Goal: Task Accomplishment & Management: Manage account settings

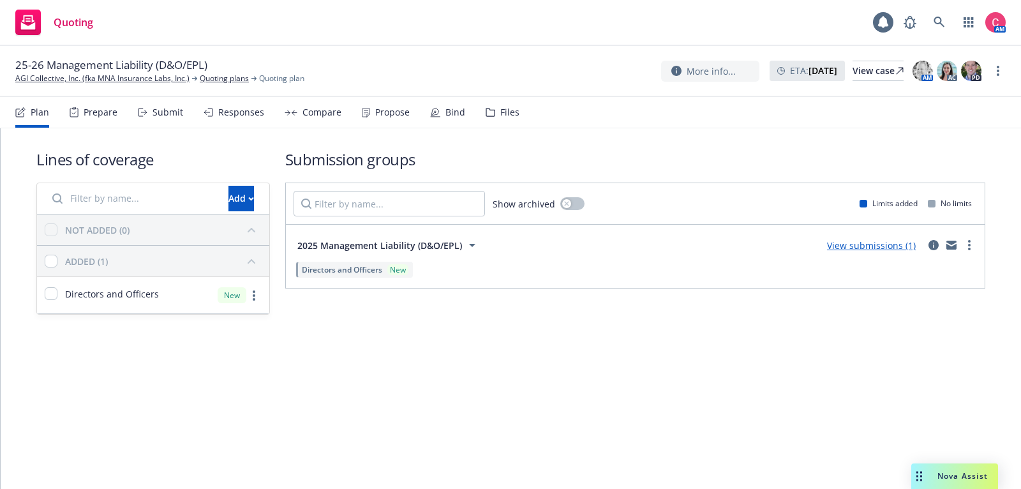
click at [454, 108] on div "Bind" at bounding box center [455, 112] width 20 height 10
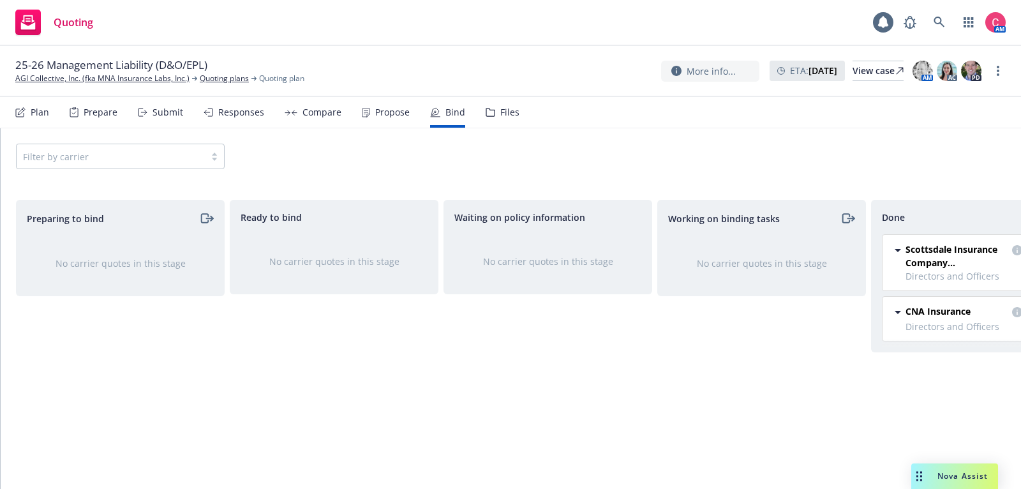
click at [1009, 71] on div "25-26 Management Liability (D&O/EPL) AGI Collective, Inc. (fka MNA Insurance La…" at bounding box center [510, 71] width 1021 height 51
click at [1004, 71] on link "more" at bounding box center [997, 70] width 15 height 15
click at [982, 158] on link "Associate with SSC case" at bounding box center [934, 148] width 142 height 26
click at [997, 71] on circle "more" at bounding box center [998, 71] width 3 height 3
click at [957, 178] on link "Archive quoting plan" at bounding box center [934, 174] width 142 height 26
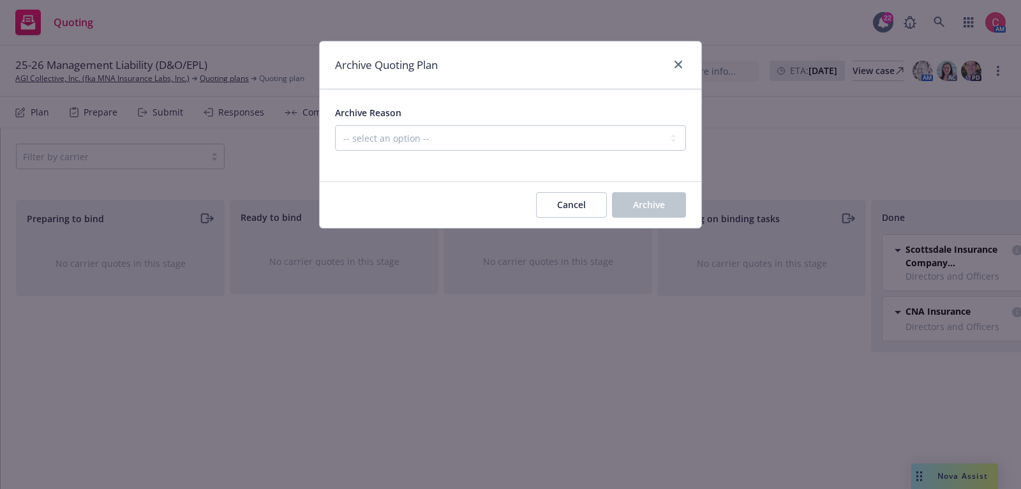
click at [409, 123] on div "Archive Reason -- select an option -- Created by error Duplicate New business o…" at bounding box center [510, 128] width 351 height 46
click at [412, 140] on select "-- select an option -- Created by error Duplicate New business opportunity lost…" at bounding box center [510, 138] width 351 height 26
select select "ARCHIVED_NEW_BUSINESS_COMPLETED"
click at [335, 125] on select "-- select an option -- Created by error Duplicate New business opportunity lost…" at bounding box center [510, 138] width 351 height 26
click at [618, 205] on button "Archive" at bounding box center [649, 205] width 74 height 26
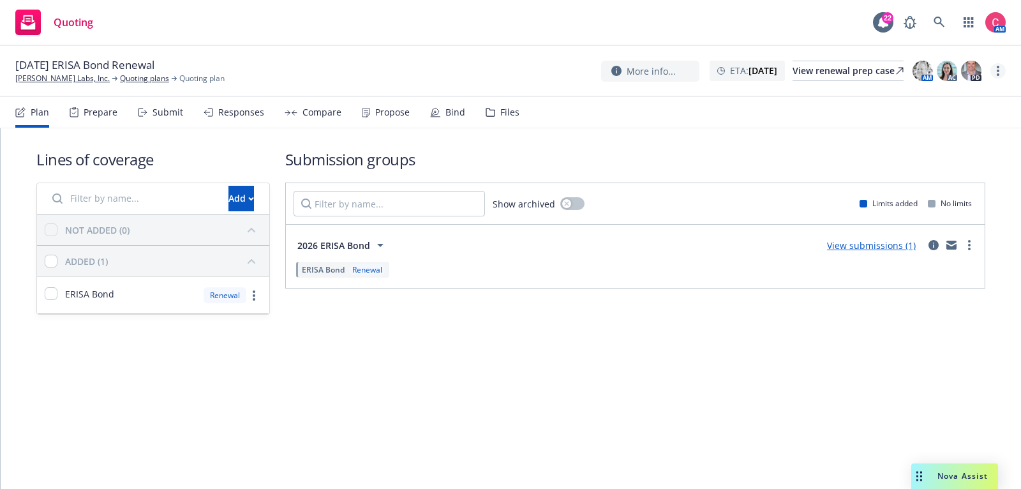
click at [1002, 72] on link "more" at bounding box center [997, 70] width 15 height 15
click at [944, 124] on link "Rename quoting plan" at bounding box center [934, 123] width 142 height 26
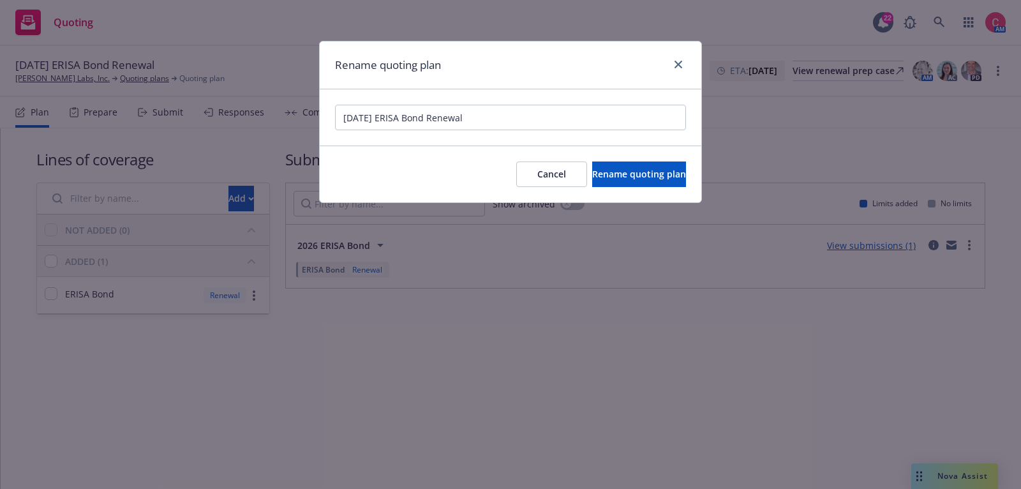
click at [339, 119] on input "01/26/26 ERISA Bond Renewal" at bounding box center [510, 118] width 351 height 26
type input "[Auto-Renewal] 01/26/26 ERISA Bond Renewal"
click at [606, 176] on span "Rename quoting plan" at bounding box center [639, 174] width 94 height 12
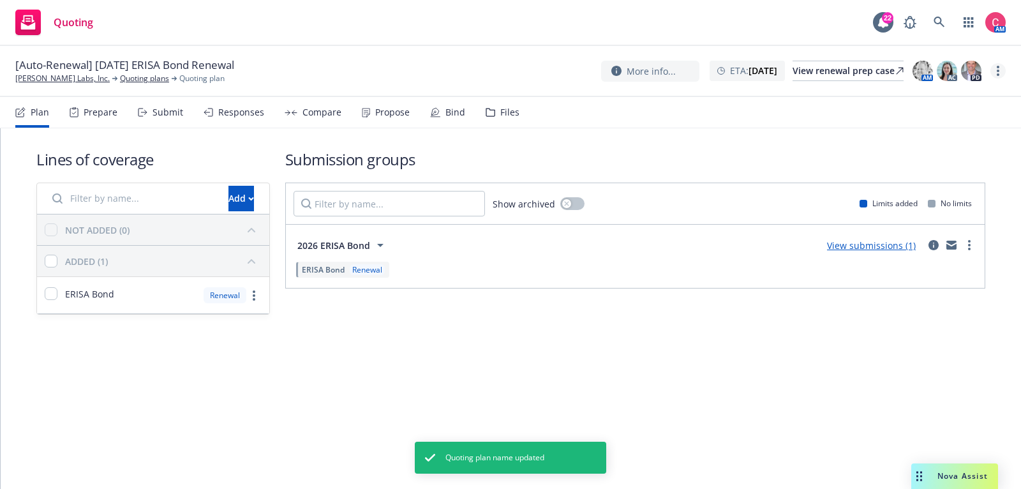
click at [997, 73] on icon "more" at bounding box center [998, 71] width 3 height 10
click at [966, 177] on link "Archive quoting plan" at bounding box center [934, 174] width 142 height 26
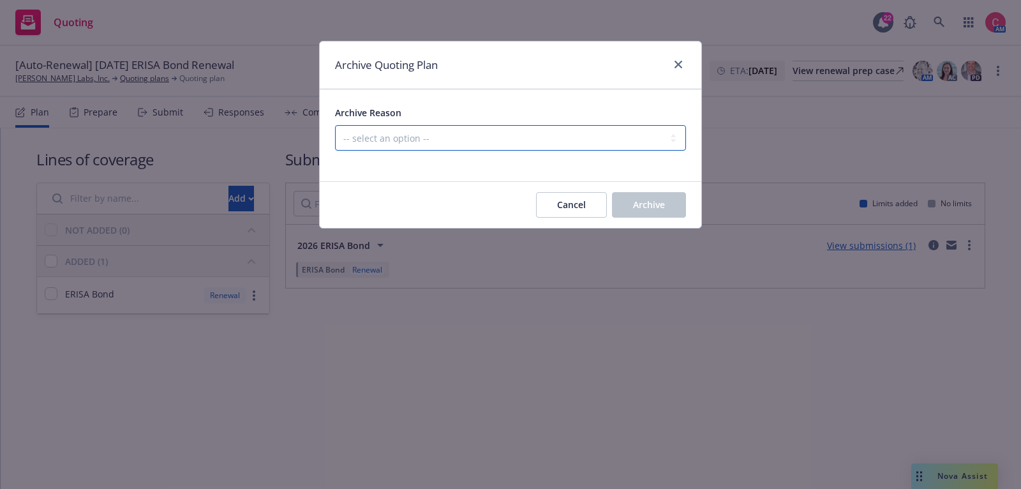
click at [588, 150] on select "-- select an option -- All policies in this renewal plan are auto-renewed Creat…" at bounding box center [510, 138] width 351 height 26
select select "ARCHIVED_RENEWAL_POLICY_AUTO_RENEWED"
click at [335, 125] on select "-- select an option -- All policies in this renewal plan are auto-renewed Creat…" at bounding box center [510, 138] width 351 height 26
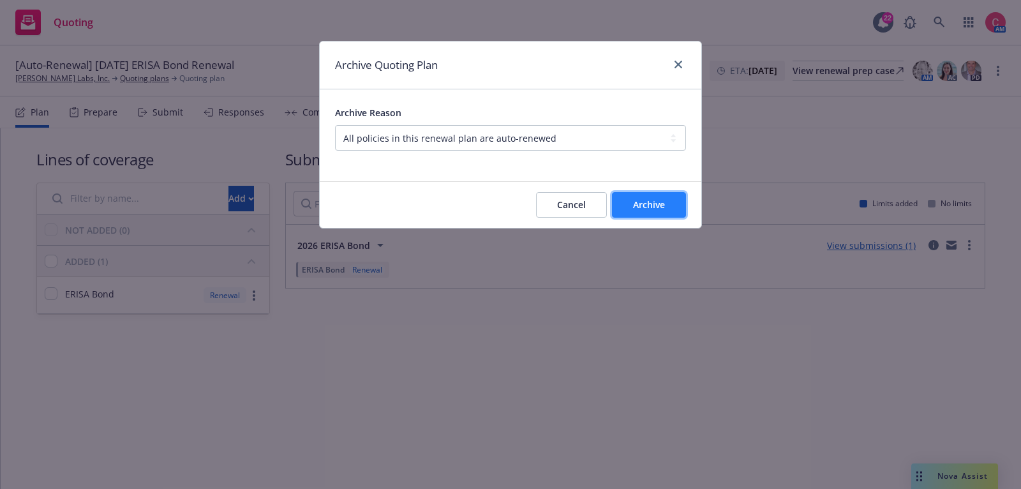
click at [656, 197] on button "Archive" at bounding box center [649, 205] width 74 height 26
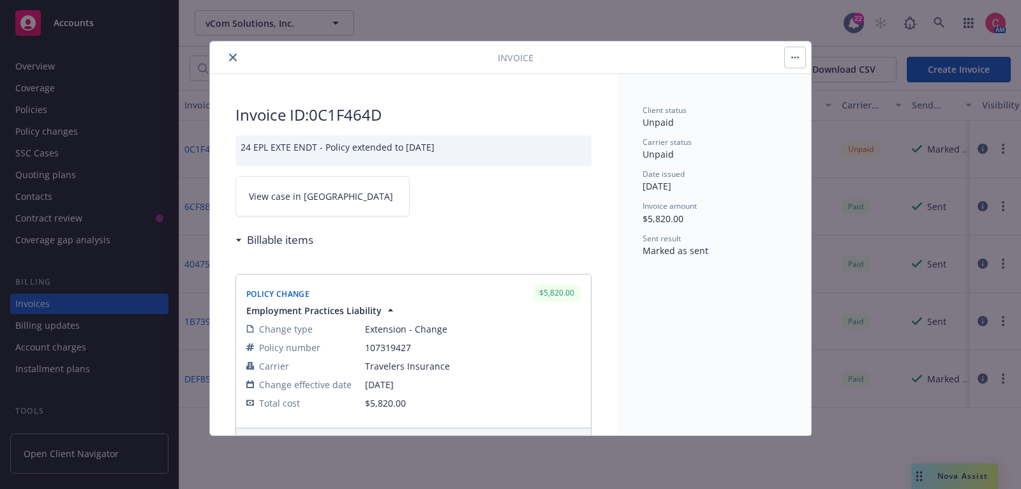
scroll to position [38, 0]
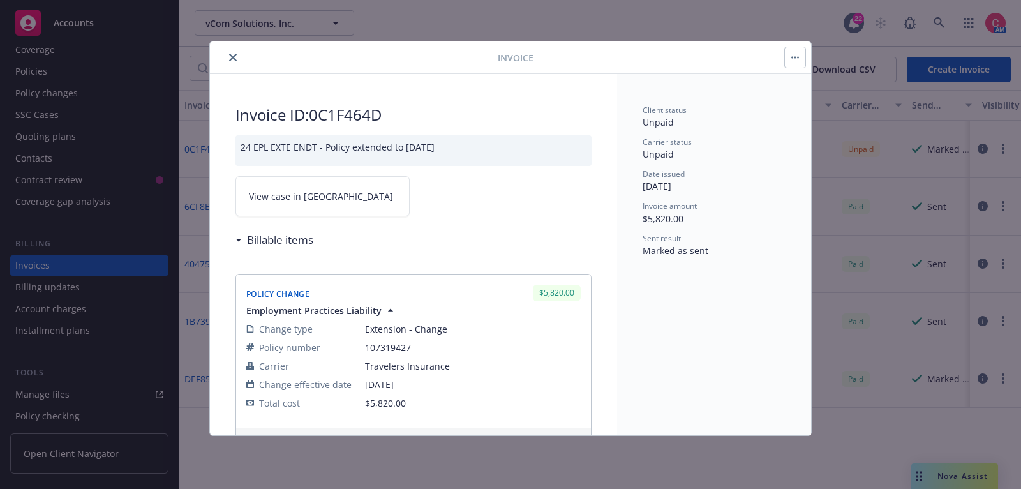
click at [232, 54] on icon "close" at bounding box center [233, 58] width 8 height 8
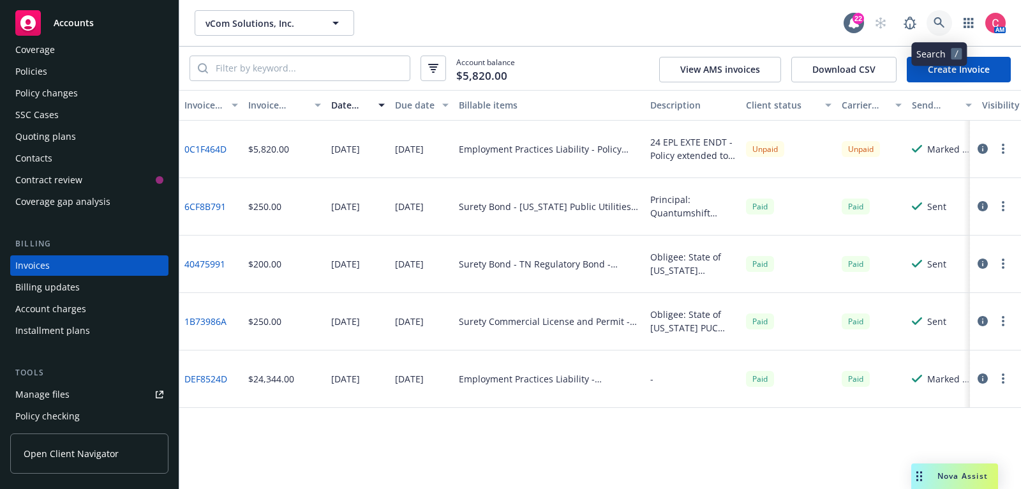
click at [942, 24] on icon at bounding box center [938, 22] width 11 height 11
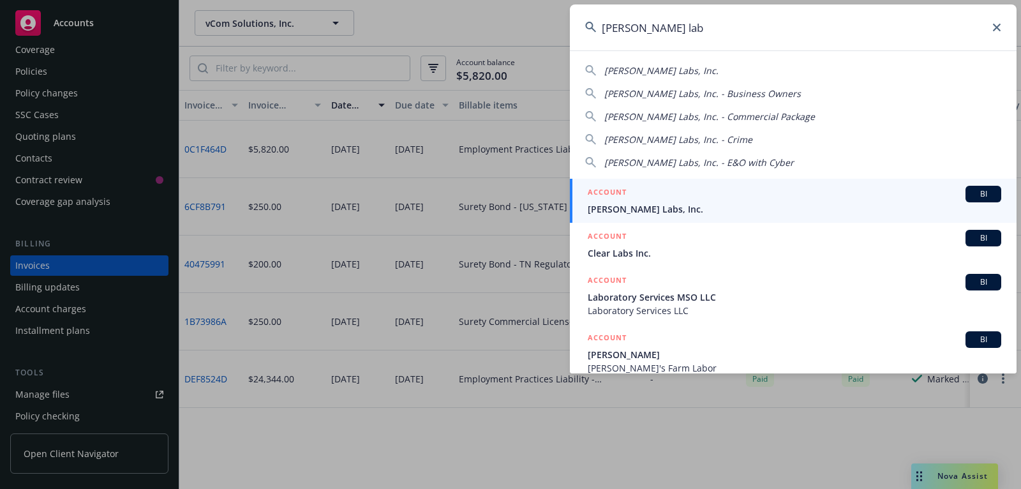
type input "cleo lab"
click at [877, 204] on span "Cleo Labs, Inc." at bounding box center [794, 208] width 413 height 13
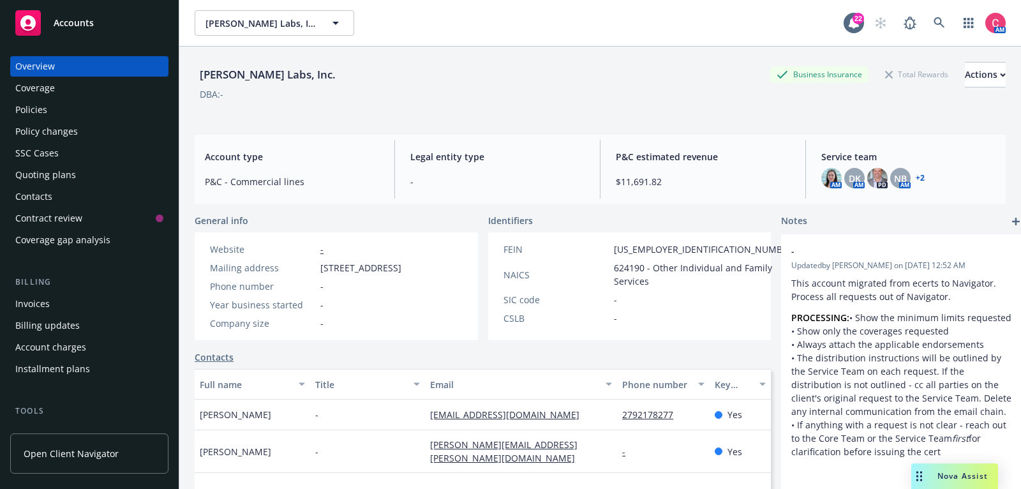
click at [78, 115] on div "Policies" at bounding box center [89, 110] width 148 height 20
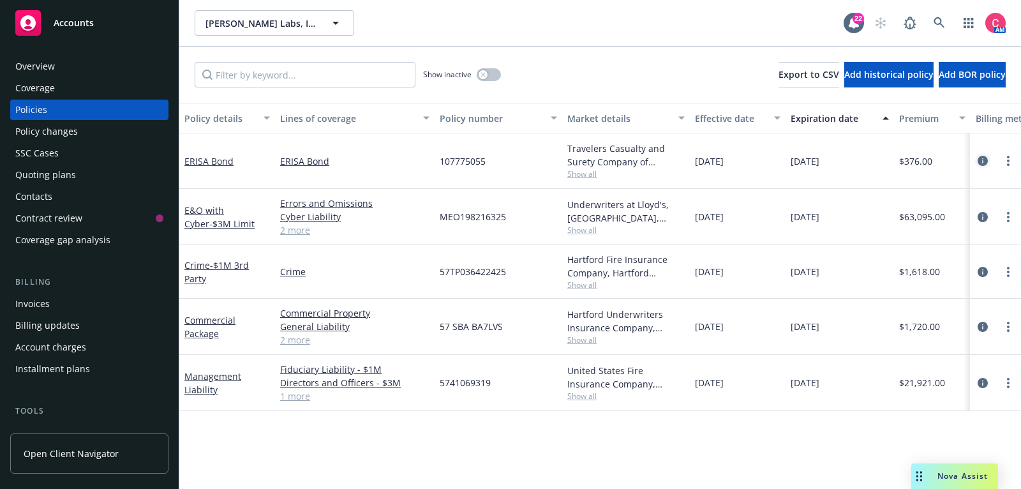
click at [978, 157] on icon "circleInformation" at bounding box center [983, 161] width 10 height 10
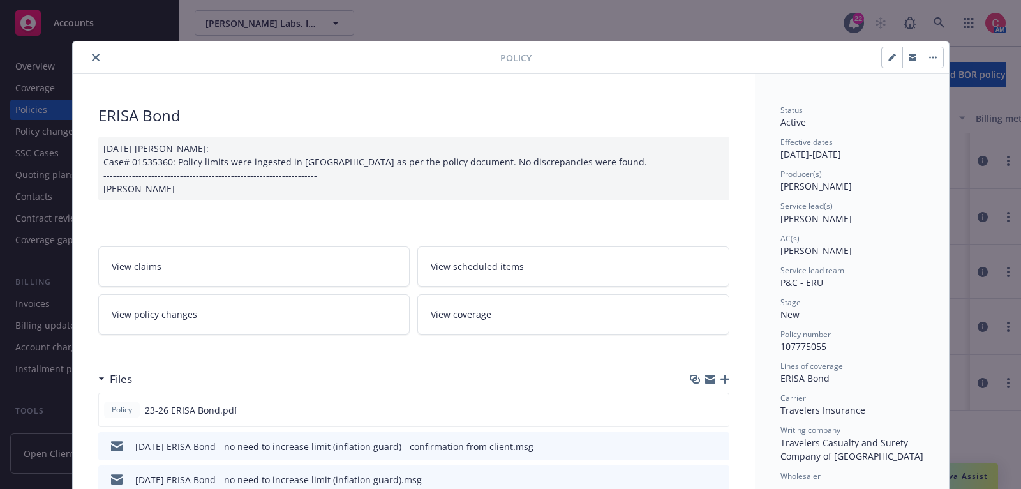
click at [92, 56] on icon "close" at bounding box center [96, 58] width 8 height 8
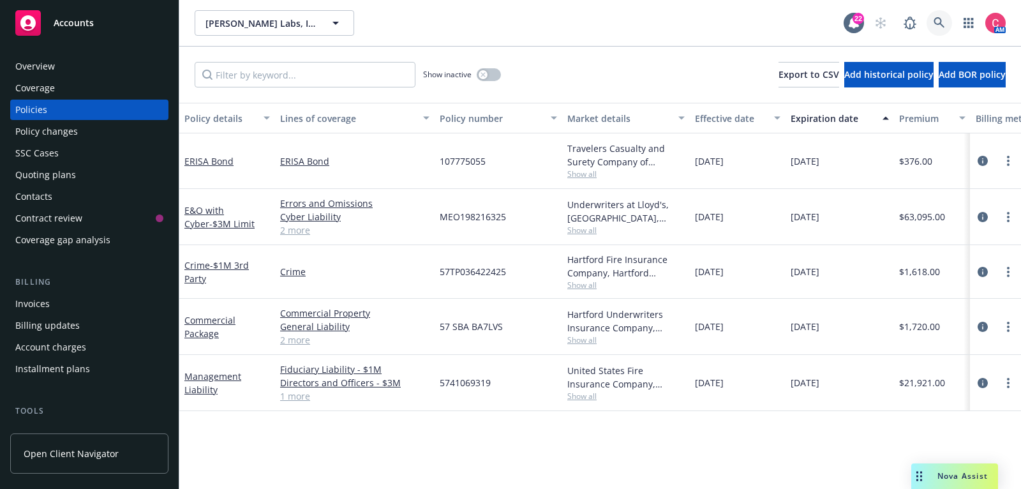
click at [931, 16] on link at bounding box center [939, 23] width 26 height 26
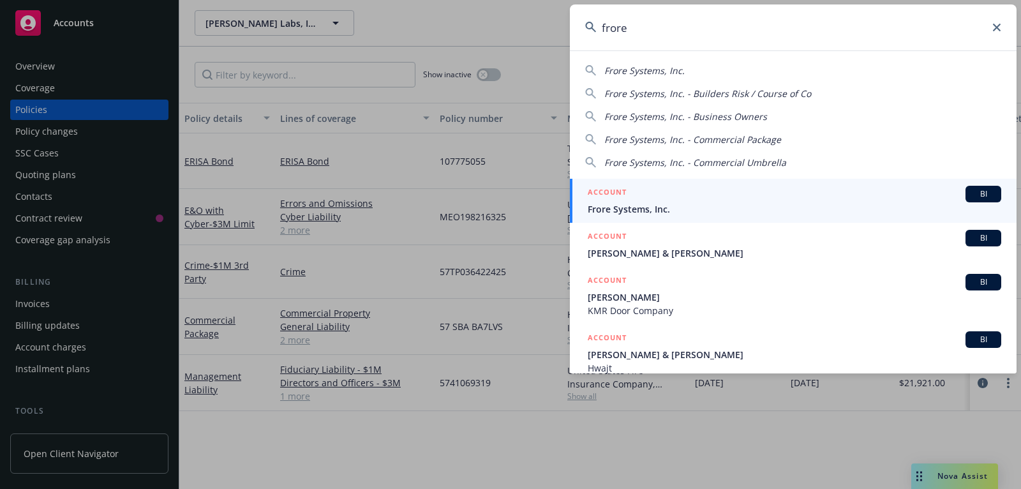
type input "frore"
click at [858, 192] on div "ACCOUNT BI" at bounding box center [794, 194] width 413 height 17
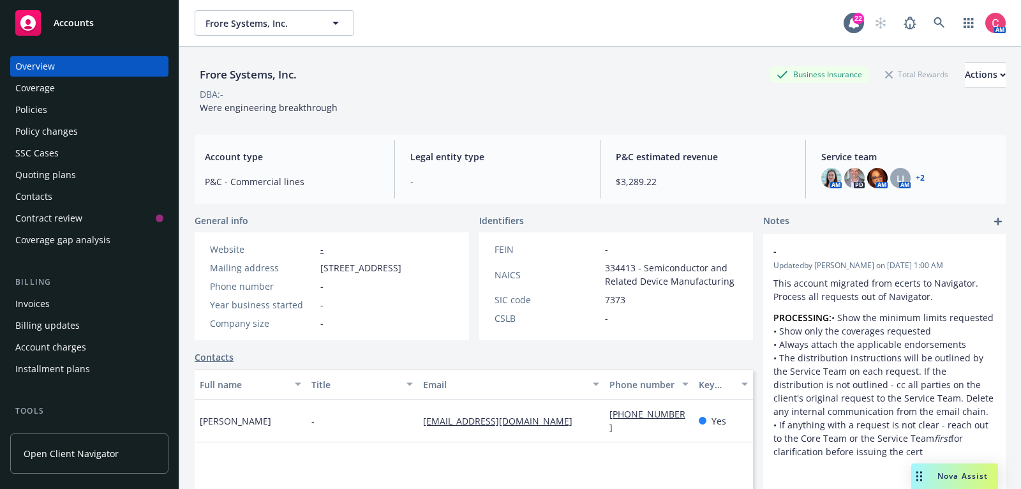
click at [27, 108] on div "Policies" at bounding box center [31, 110] width 32 height 20
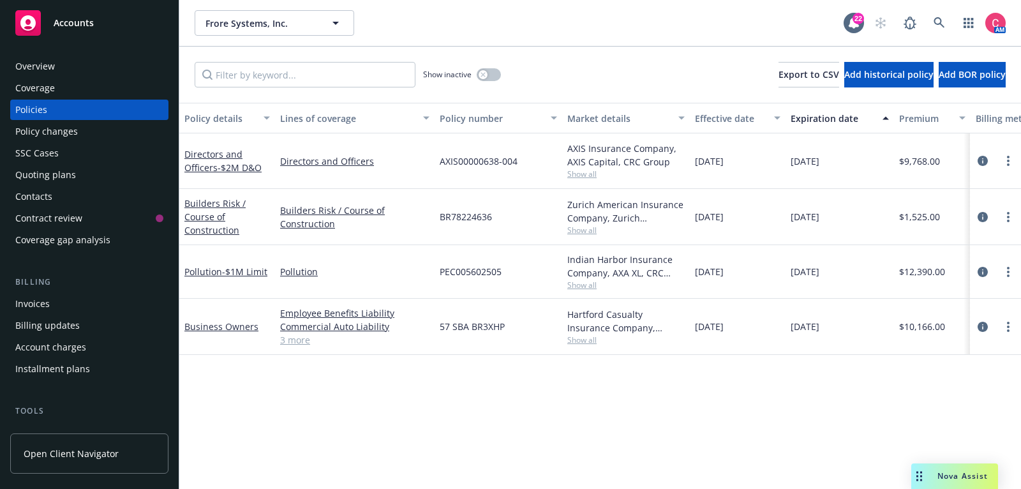
click at [85, 59] on div "Overview" at bounding box center [89, 66] width 148 height 20
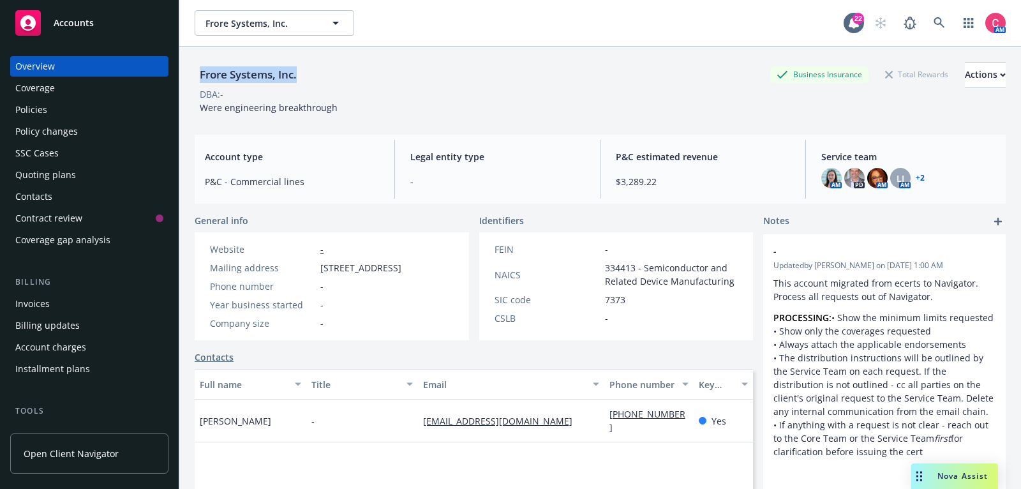
drag, startPoint x: 199, startPoint y: 75, endPoint x: 311, endPoint y: 73, distance: 111.7
click at [311, 73] on div "Frore Systems, Inc. Business Insurance Total Rewards Actions" at bounding box center [600, 75] width 811 height 26
copy div "Frore Systems, Inc."
click at [61, 115] on div "Policies" at bounding box center [89, 110] width 148 height 20
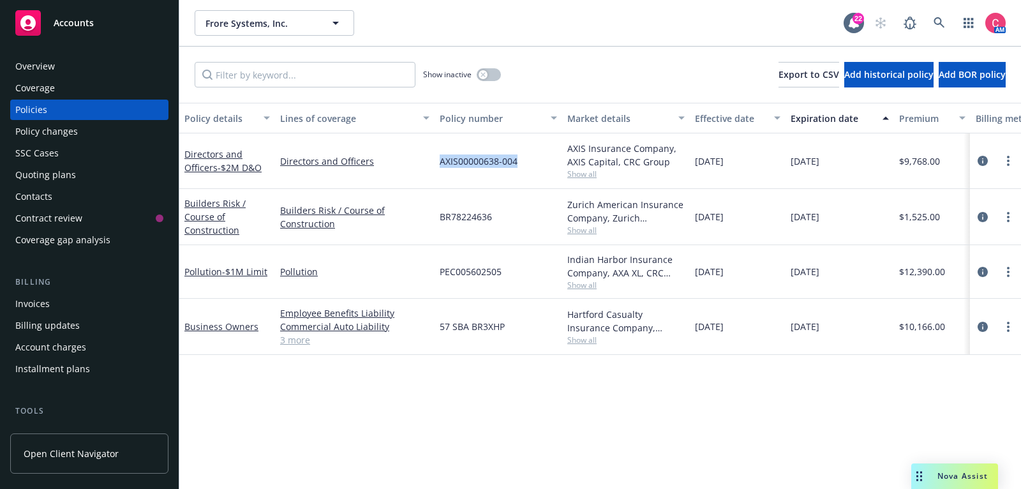
drag, startPoint x: 439, startPoint y: 159, endPoint x: 519, endPoint y: 159, distance: 79.8
click at [519, 159] on div "AXIS00000638-004" at bounding box center [499, 161] width 128 height 56
copy span "AXIS00000638-004"
click at [69, 174] on div "Quoting plans" at bounding box center [45, 175] width 61 height 20
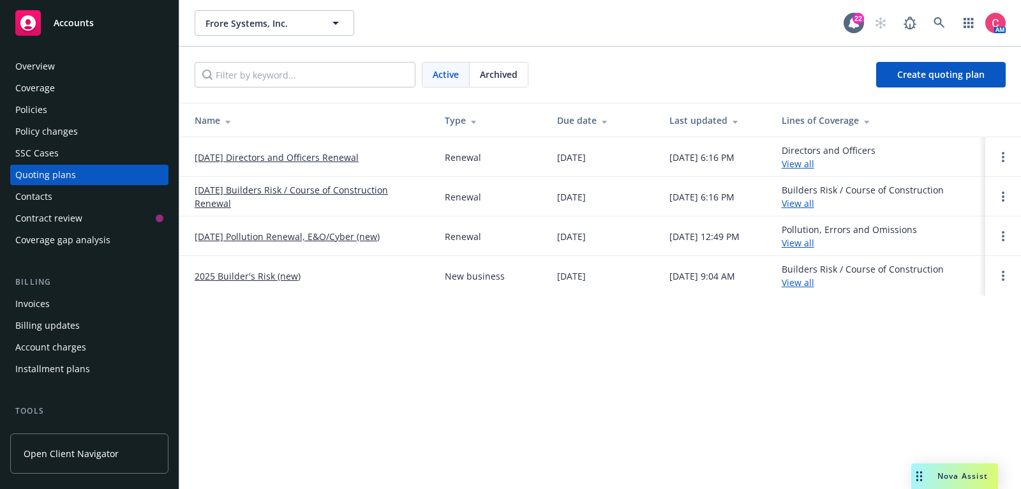
click at [251, 158] on link "01/22/26 Directors and Officers Renewal" at bounding box center [277, 157] width 164 height 13
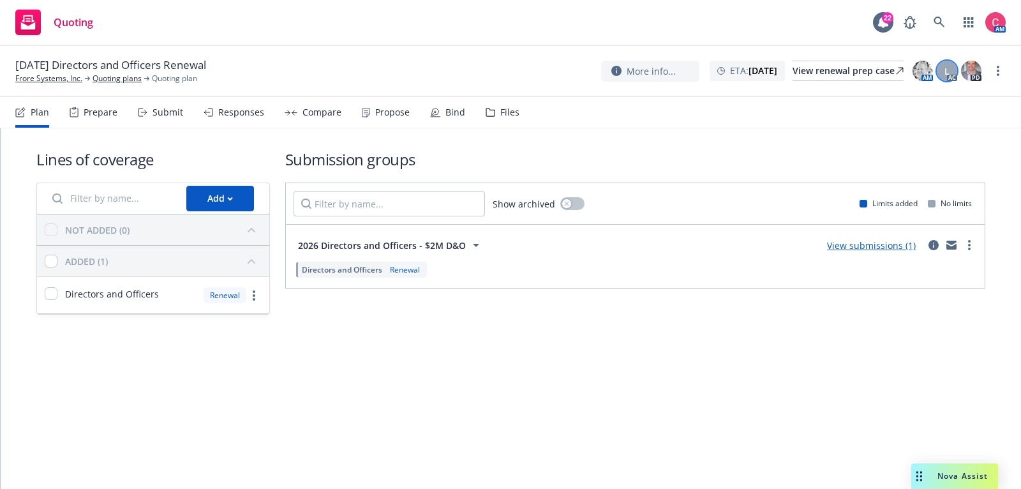
click at [949, 69] on span "L" at bounding box center [946, 70] width 5 height 13
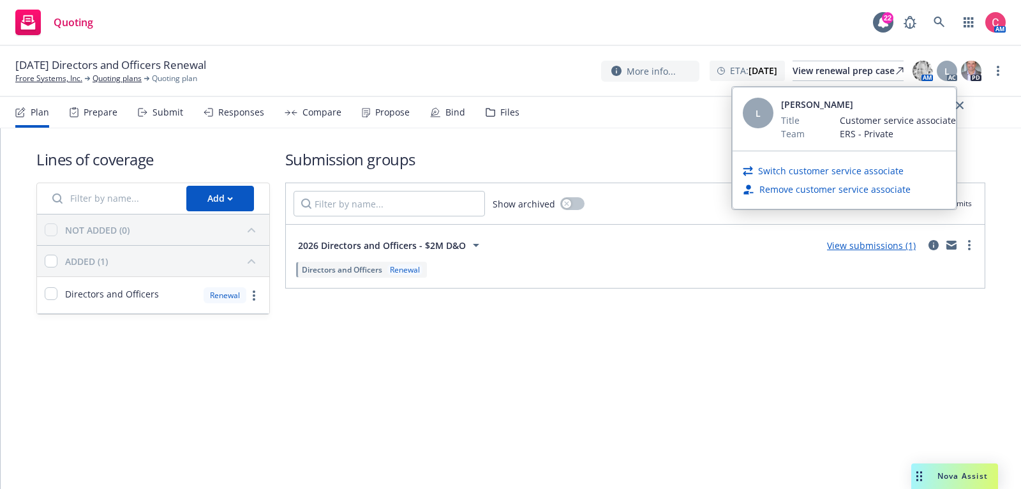
click at [849, 167] on link "Switch customer service associate" at bounding box center [830, 170] width 145 height 13
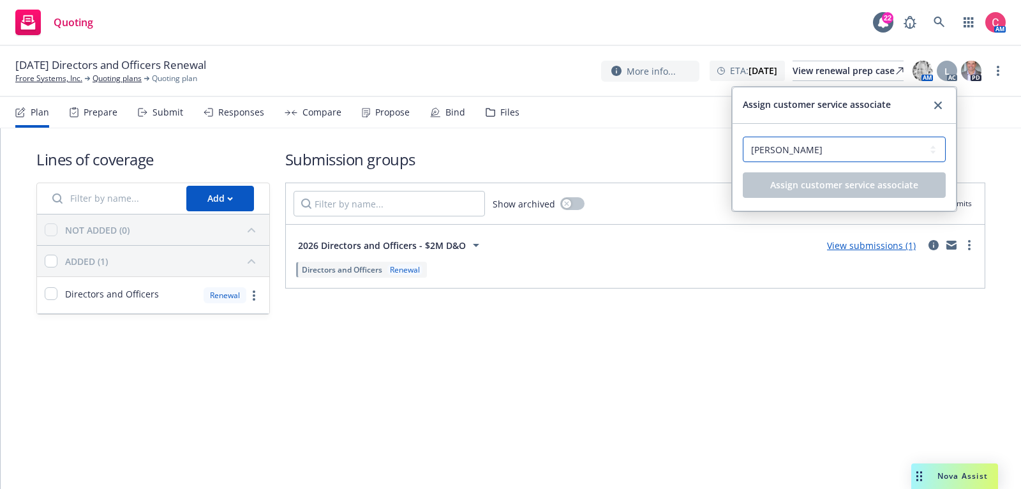
click at [844, 154] on select "Select a customer service associate... [PERSON_NAME] [PERSON_NAME]" at bounding box center [844, 150] width 203 height 26
select select "f6eb31a2-04da-465a-ad32-2c3b91d05d58"
click at [743, 137] on select "Select a customer service associate... Chelsea Chalhoub Lea Ittenbach" at bounding box center [844, 150] width 203 height 26
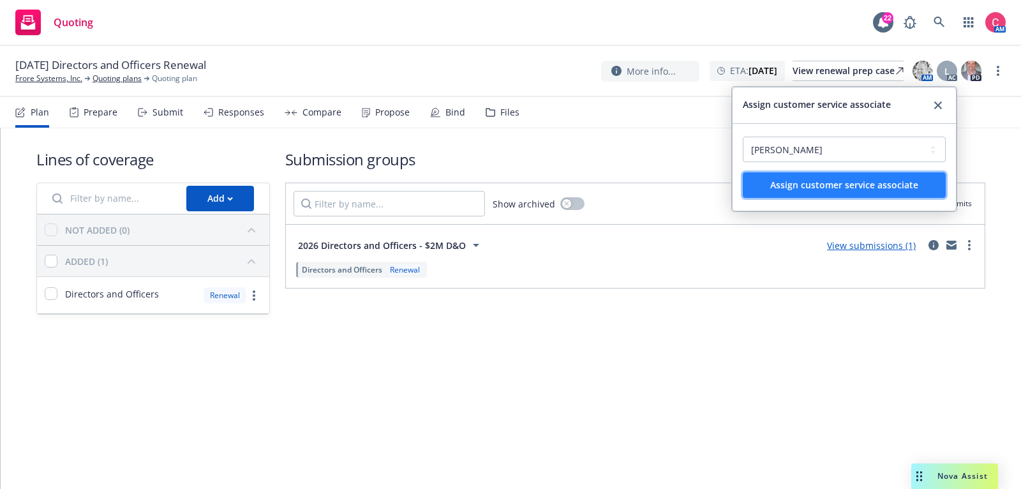
click at [841, 177] on button "Assign customer service associate" at bounding box center [844, 185] width 203 height 26
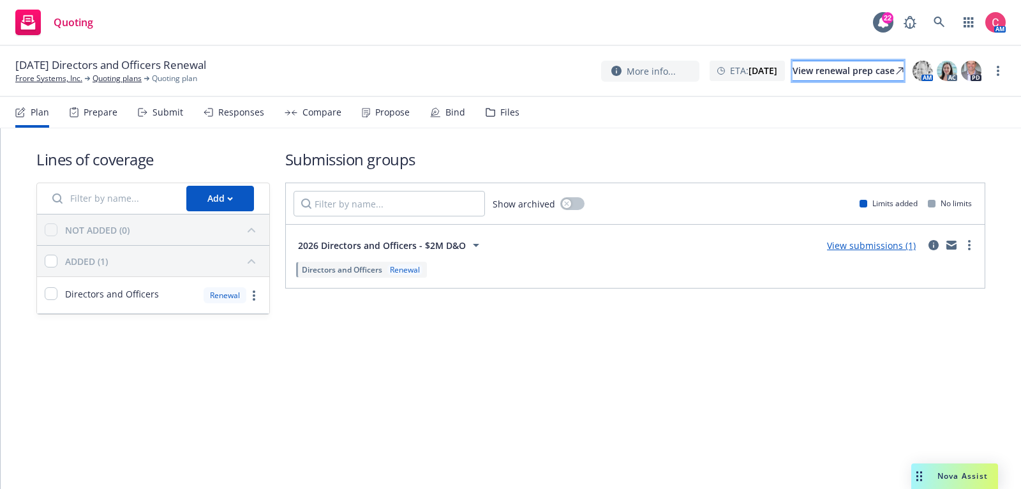
click at [843, 70] on div "View renewal prep case" at bounding box center [847, 70] width 111 height 19
click at [933, 242] on icon "circleInformation" at bounding box center [933, 245] width 10 height 10
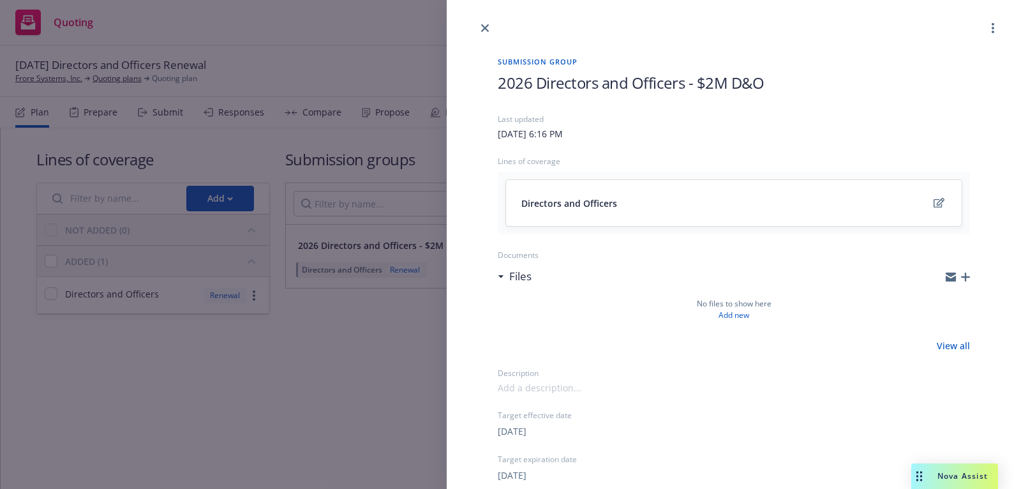
click at [966, 277] on icon "button" at bounding box center [965, 276] width 9 height 9
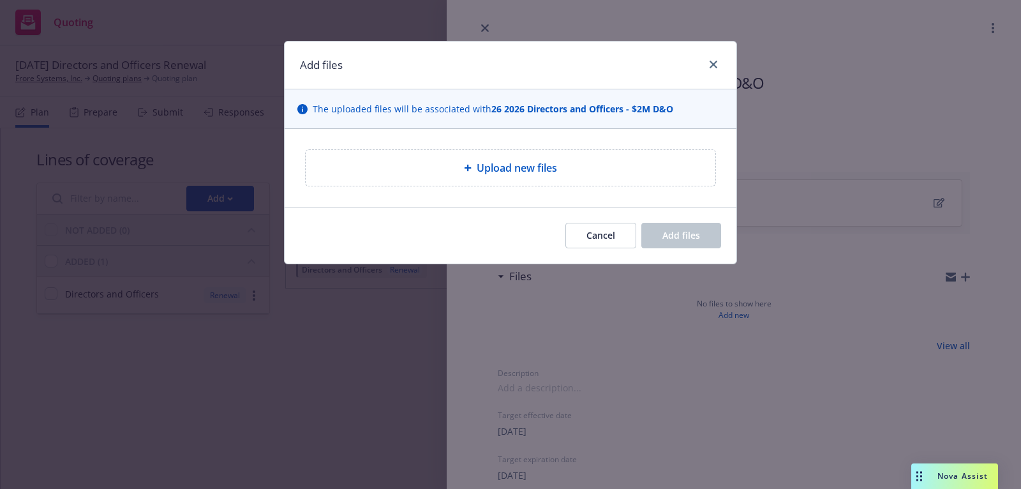
click at [632, 125] on div "The uploaded files will be associated with 26 2026 Directors and Officers - $2M…" at bounding box center [511, 109] width 452 height 40
click at [616, 171] on div "Upload new files" at bounding box center [510, 167] width 389 height 15
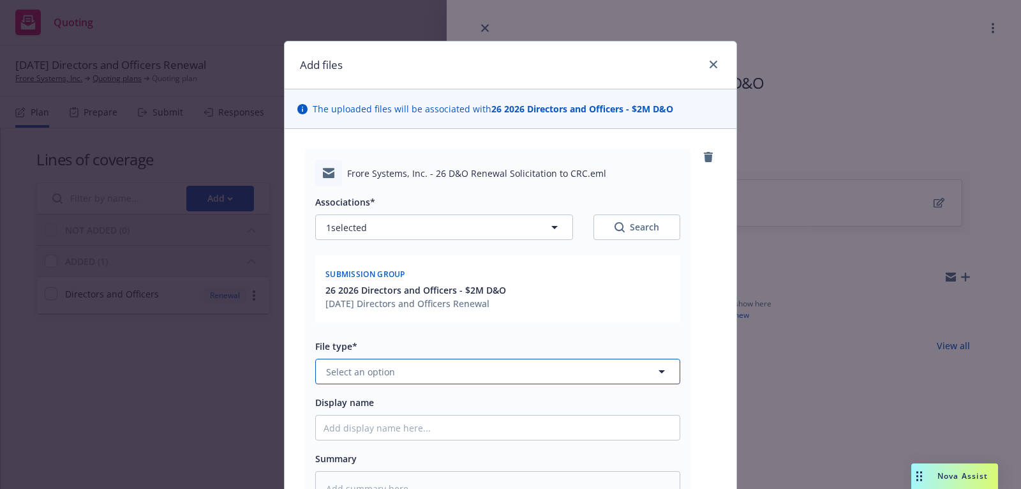
click at [617, 370] on button "Select an option" at bounding box center [497, 372] width 365 height 26
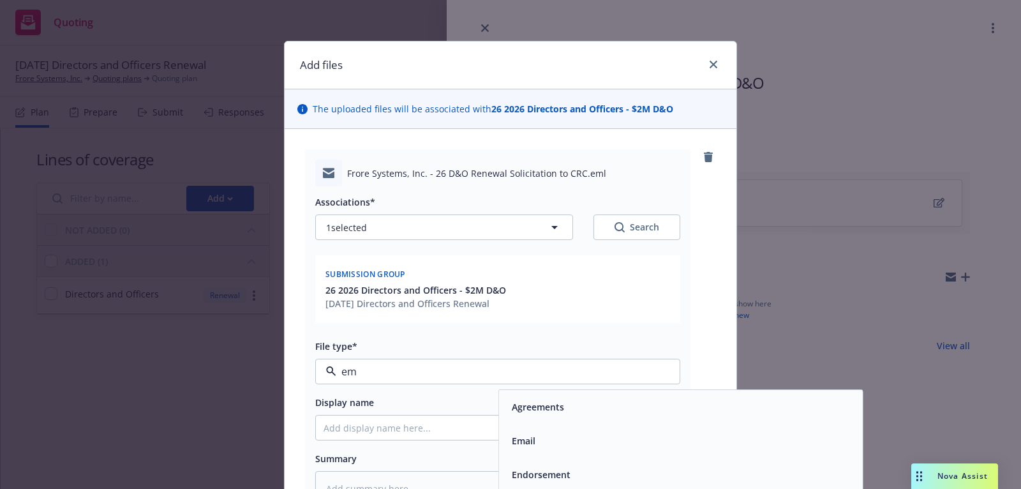
type input "e"
type input "ren"
click at [616, 445] on div "Renewal solicitation" at bounding box center [681, 440] width 348 height 19
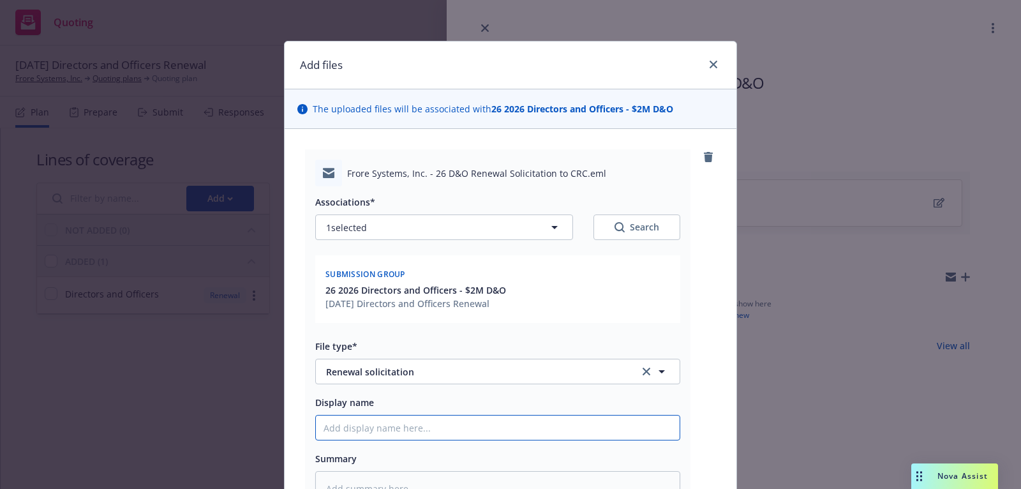
click at [571, 433] on input "Display name" at bounding box center [498, 427] width 364 height 24
type textarea "x"
type input "2"
type textarea "x"
type input "26"
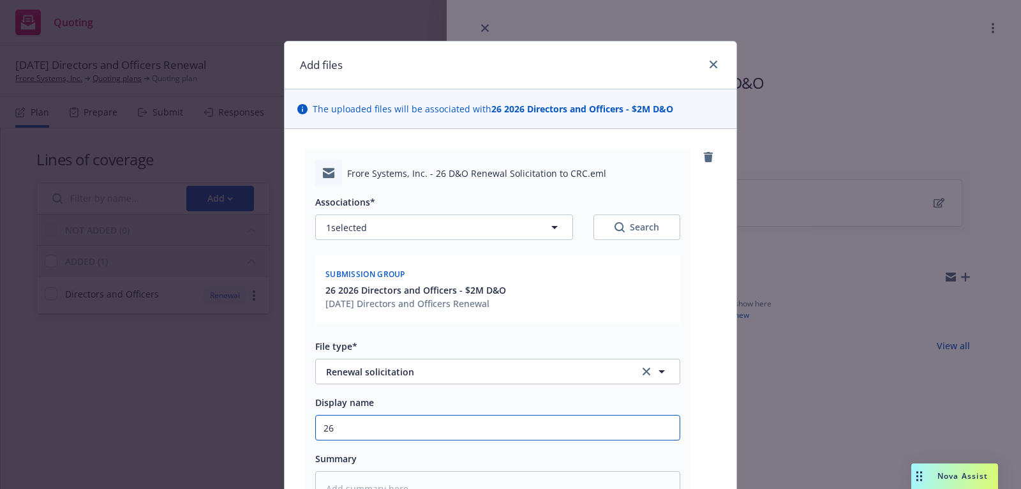
type textarea "x"
type input "26"
type textarea "x"
type input "26 D"
type textarea "x"
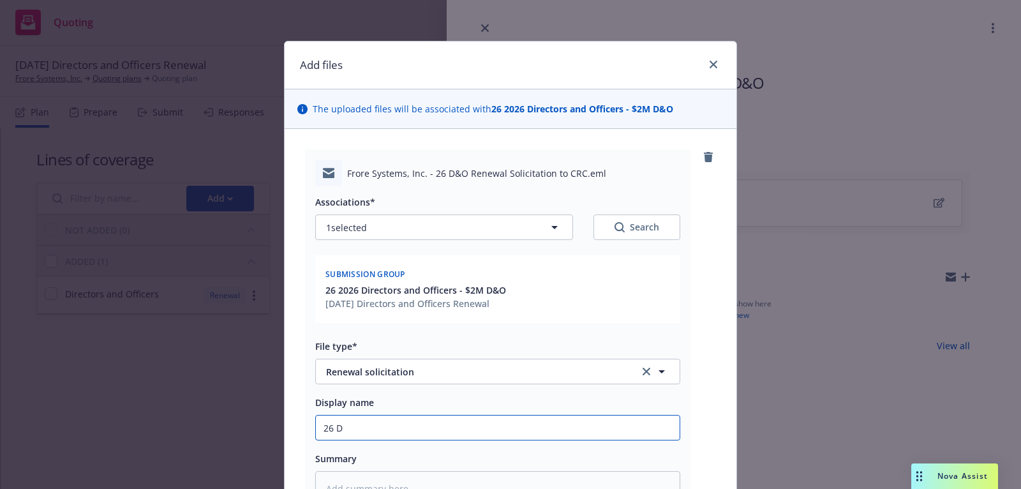
type input "26 D&"
type textarea "x"
type input "26 D&O"
type textarea "x"
type input "26 D&O"
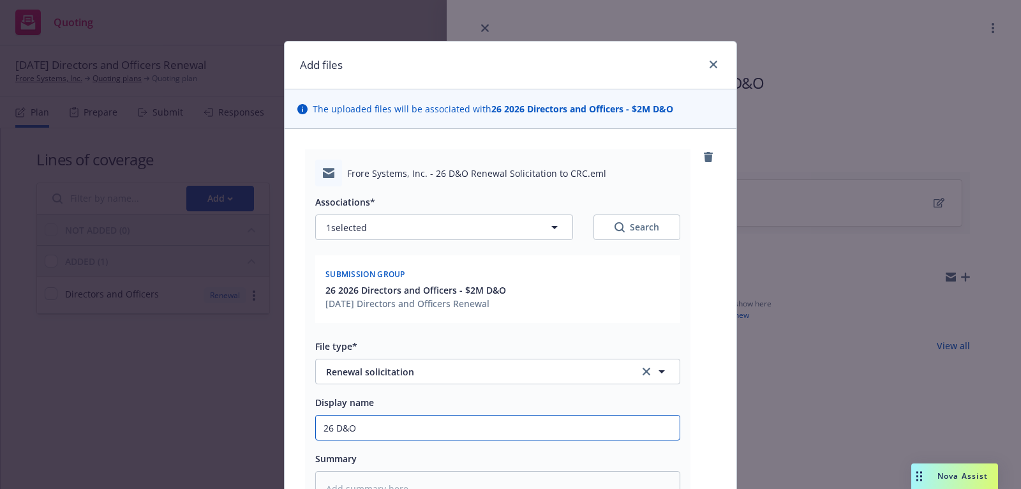
type textarea "x"
type input "26 D&O R"
type textarea "x"
type input "26 D&O Re"
type textarea "x"
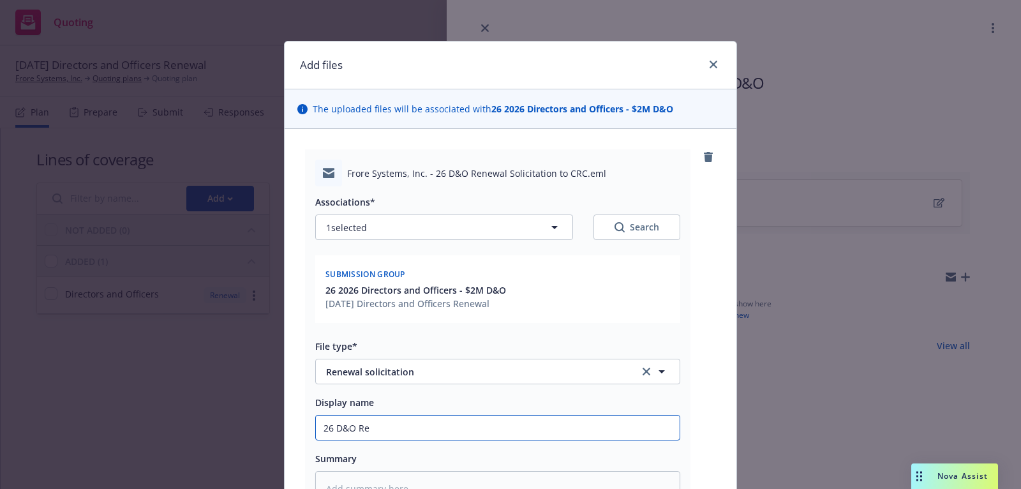
type input "26 D&O Ren"
type textarea "x"
type input "26 D&O Rene"
type textarea "x"
type input "26 D&O Renew"
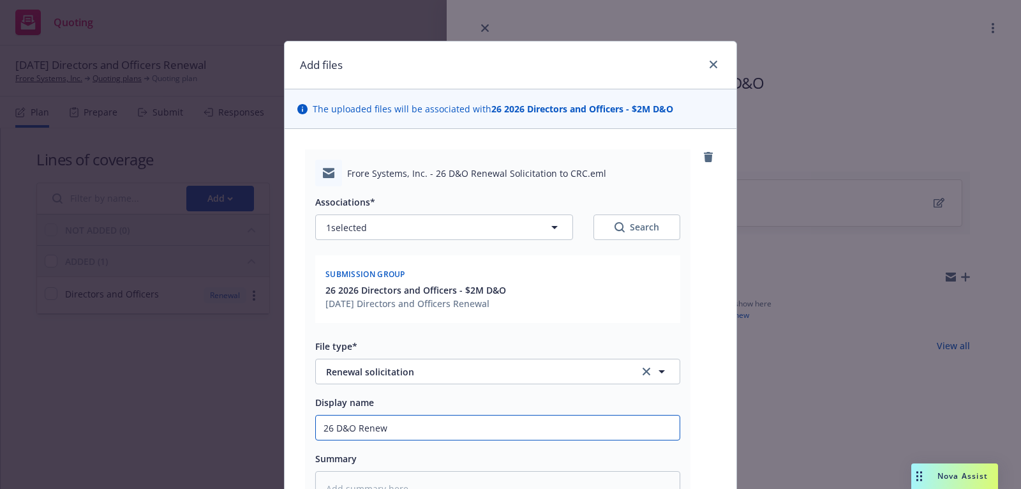
type textarea "x"
type input "26 D&O Renewa"
type textarea "x"
type input "26 D&O Renewal"
type textarea "x"
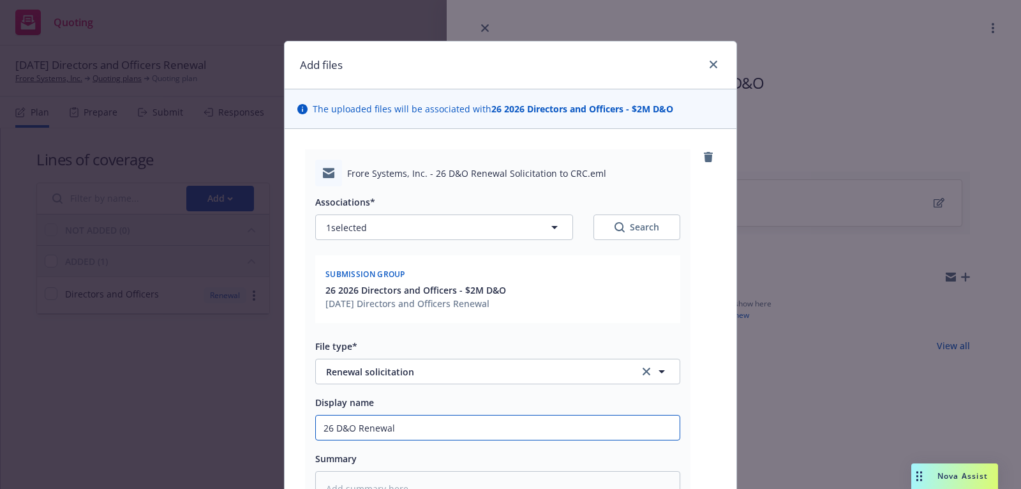
type input "26 D&O Renewal S"
type textarea "x"
type input "26 D&O Renewal So"
type textarea "x"
type input "26 D&O Renewal Sol"
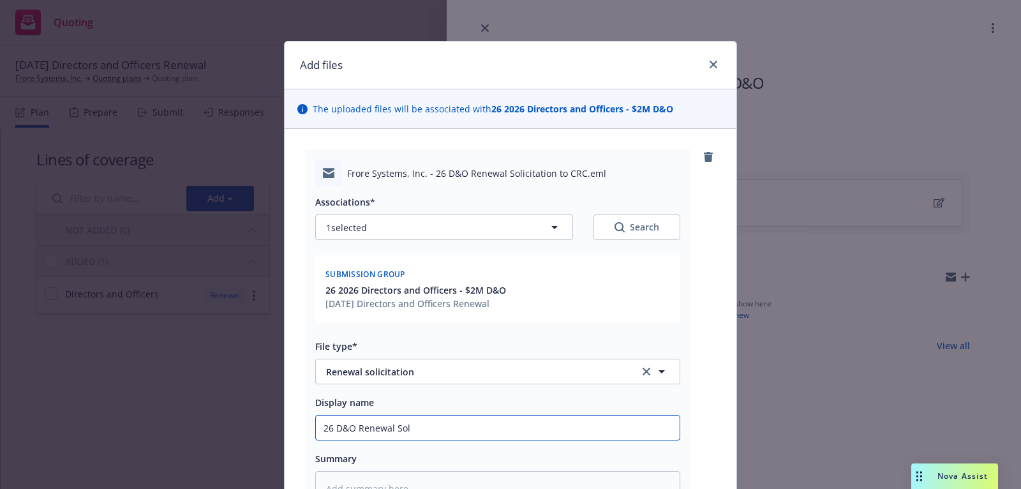
type textarea "x"
type input "26 D&O Renewal Soli"
type textarea "x"
type input "26 D&O Renewal Solic"
type textarea "x"
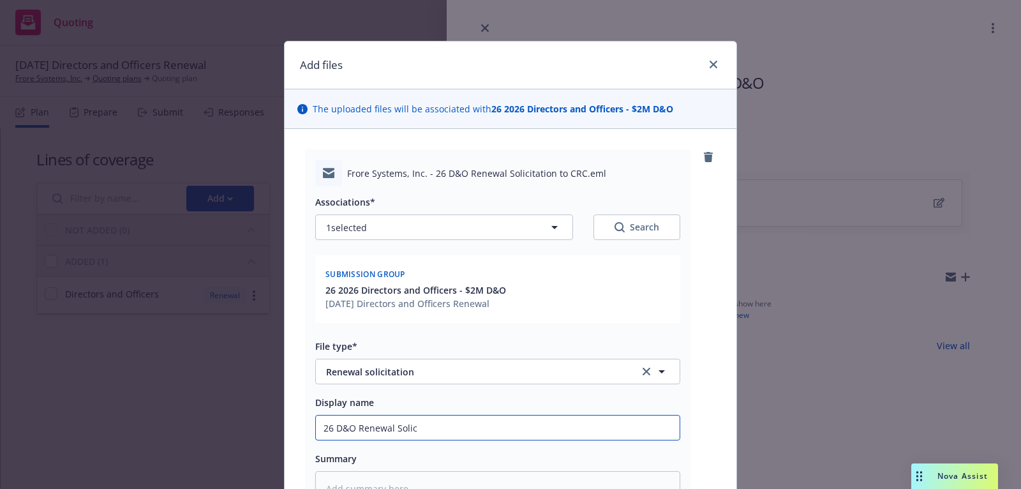
type input "26 D&O Renewal Solici"
type textarea "x"
type input "26 D&O Renewal Solicit"
type textarea "x"
type input "26 D&O Renewal Solicita"
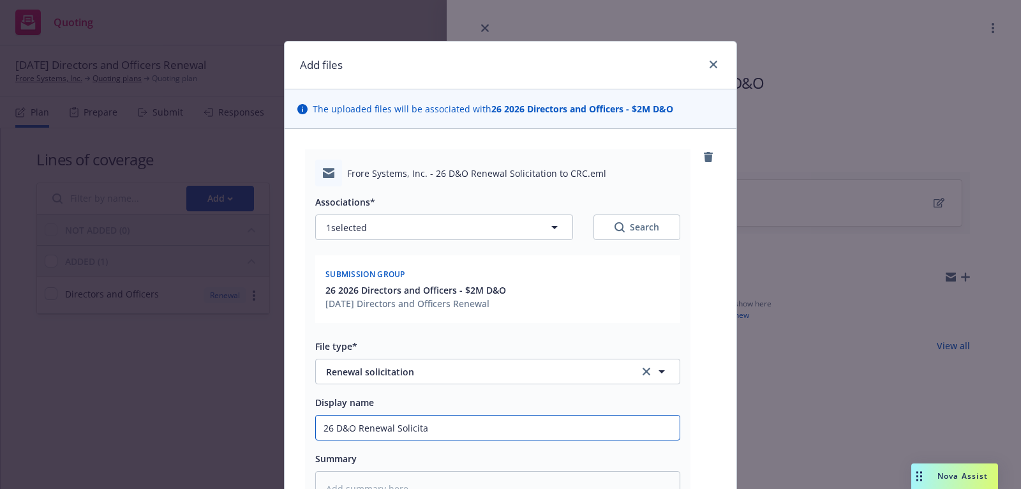
type textarea "x"
type input "26 D&O Renewal Solicitat"
type textarea "x"
type input "26 D&O Renewal Solicitati"
type textarea "x"
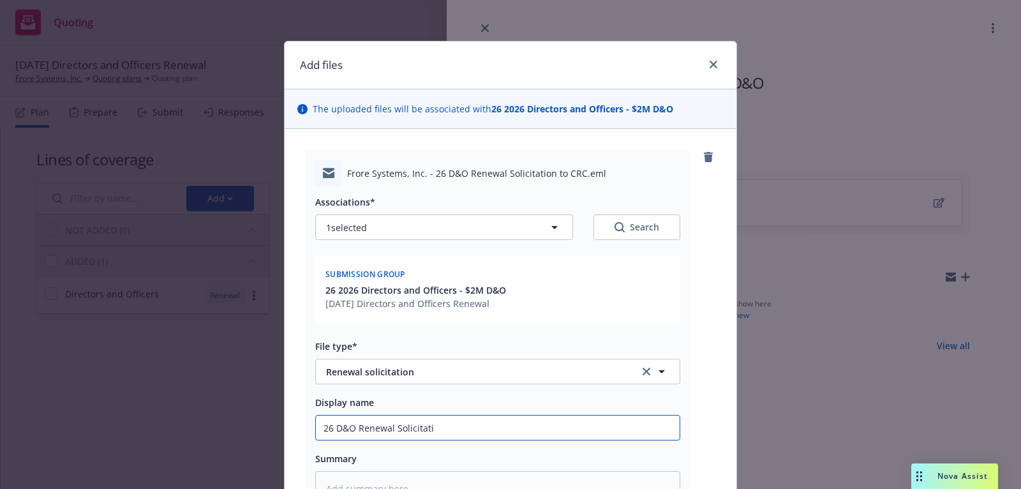
type input "26 D&O Renewal Solicitatio"
type textarea "x"
type input "26 D&O Renewal Solicitation"
type textarea "x"
type input "26 D&O Renewal Solicitation"
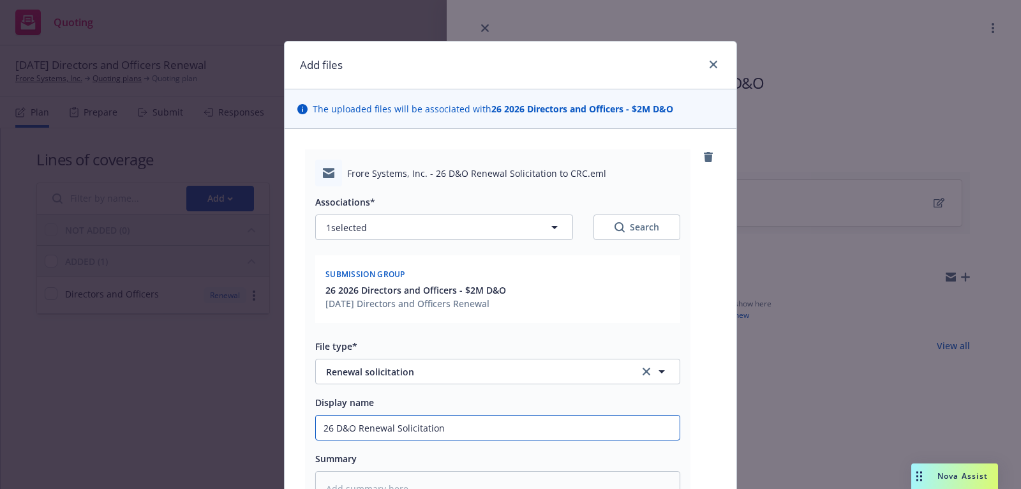
type textarea "x"
type input "26 D&O Renewal Solicitation t"
type textarea "x"
type input "26 D&O Renewal Solicitation to"
type textarea "x"
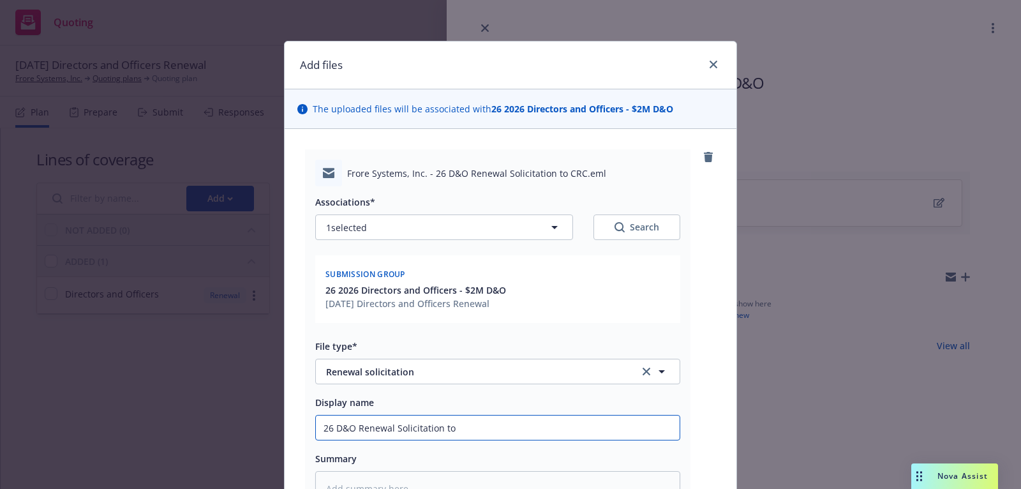
type input "26 D&O Renewal Solicitation to"
type textarea "x"
type input "26 D&O Renewal Solicitation to C"
type textarea "x"
type input "26 D&O Renewal Solicitation to CR"
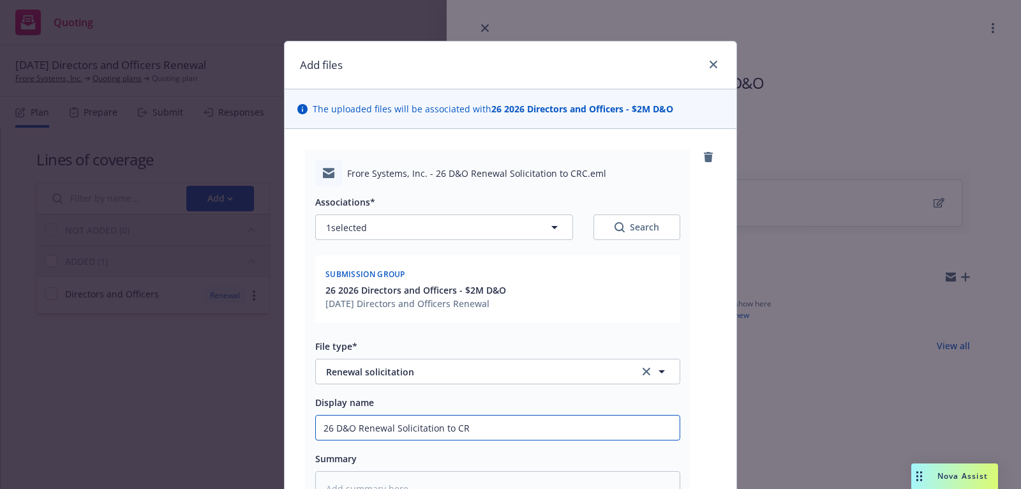
type textarea "x"
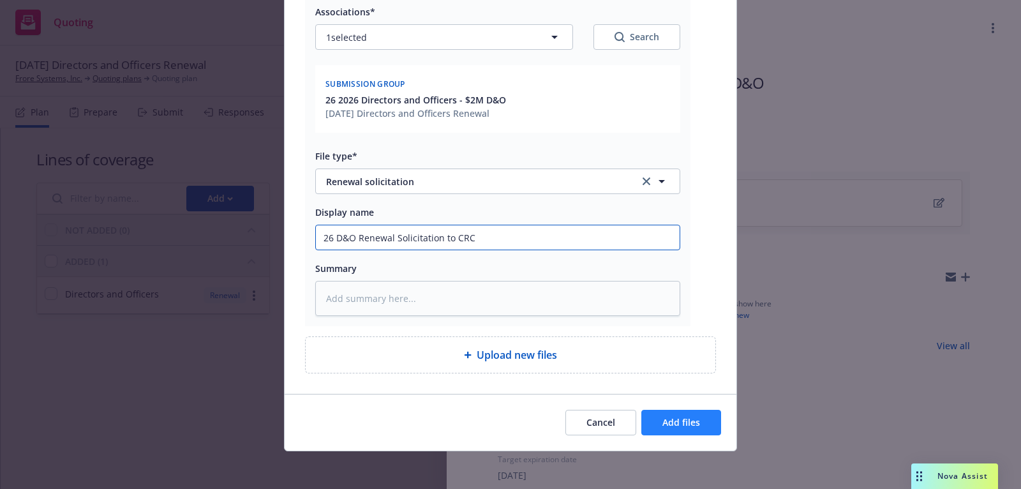
type input "26 D&O Renewal Solicitation to CRC"
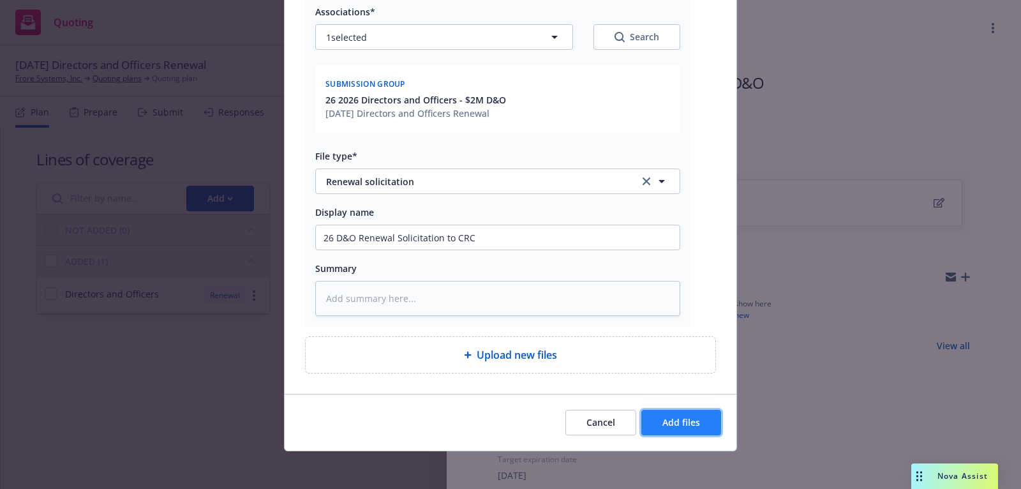
click at [659, 424] on button "Add files" at bounding box center [681, 423] width 80 height 26
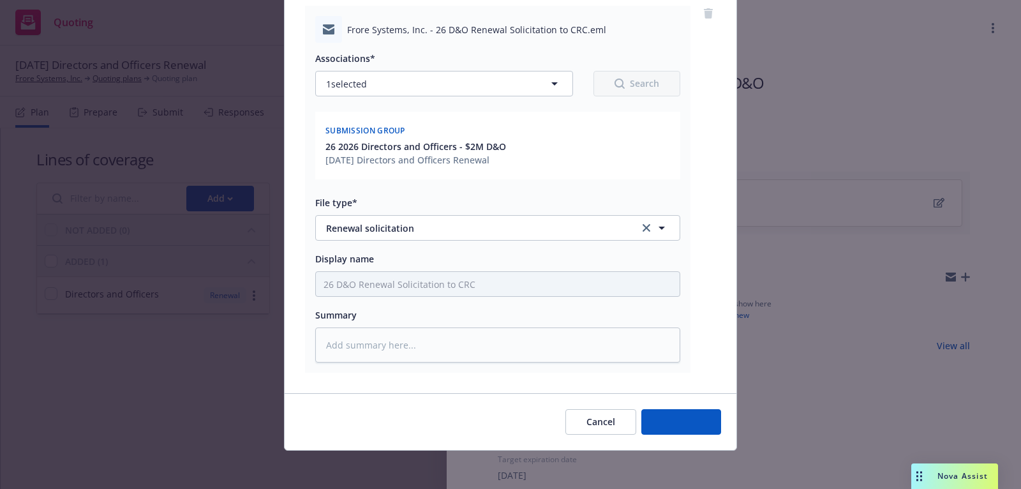
type textarea "x"
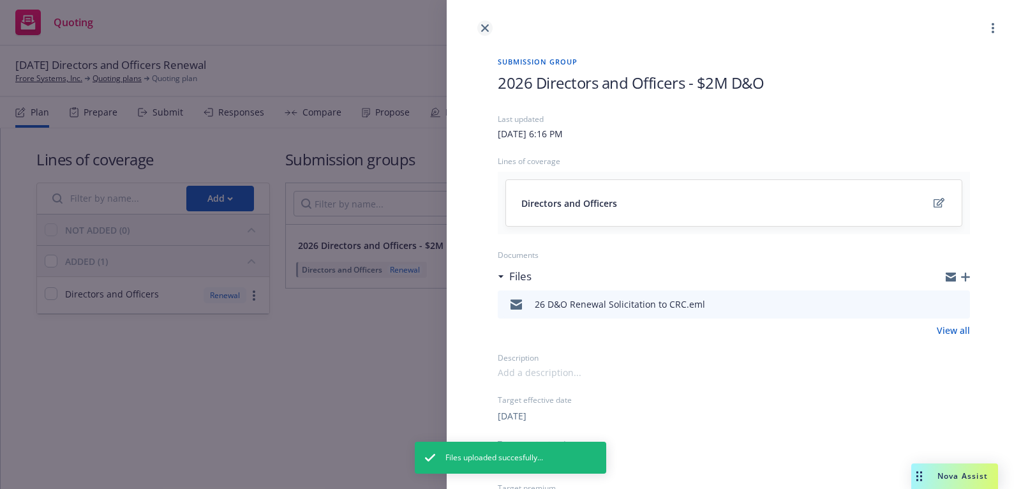
click at [488, 25] on icon "close" at bounding box center [485, 28] width 8 height 8
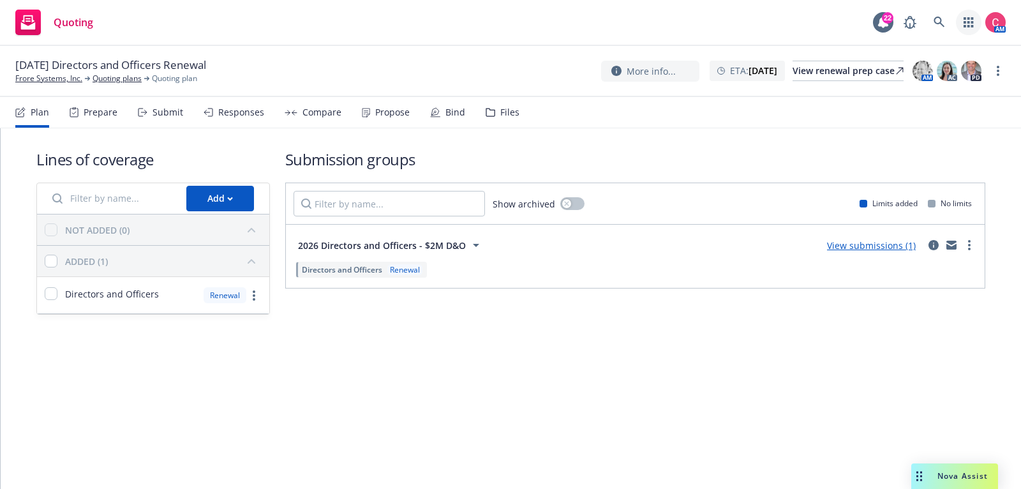
click at [962, 18] on link "button" at bounding box center [969, 23] width 26 height 26
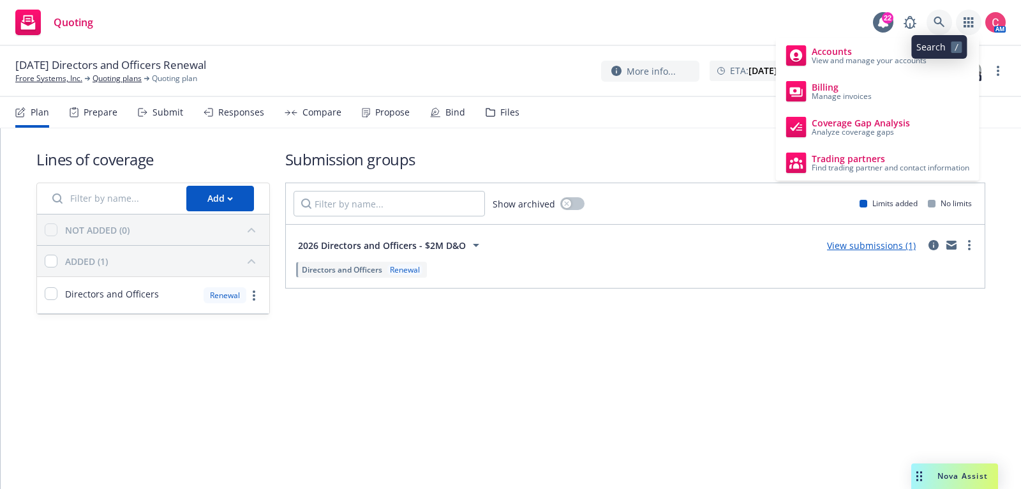
click at [941, 21] on icon at bounding box center [938, 22] width 11 height 11
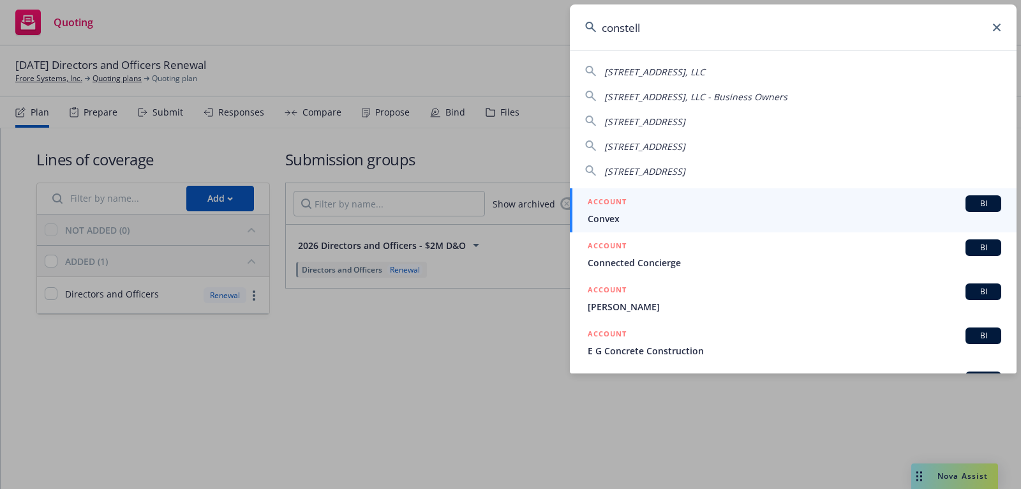
type input "constella"
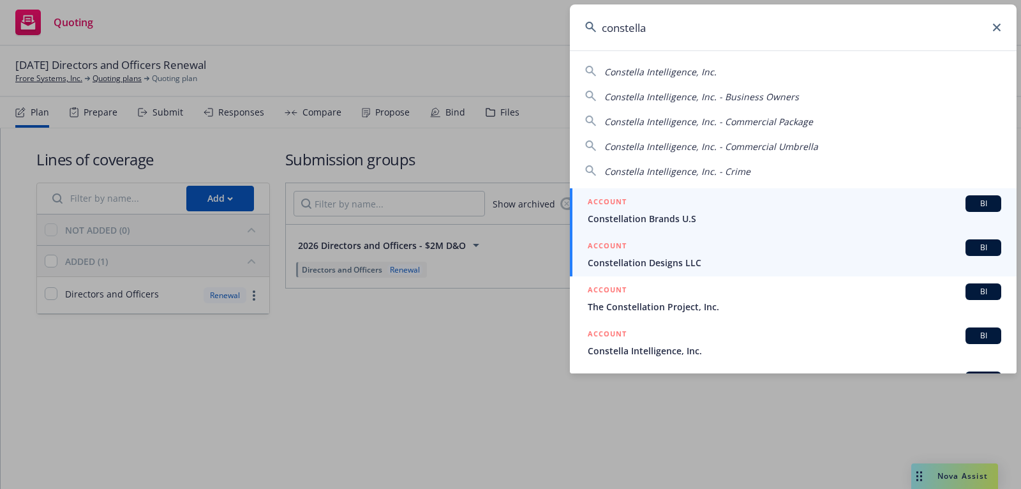
click at [828, 253] on div "ACCOUNT BI" at bounding box center [794, 247] width 413 height 17
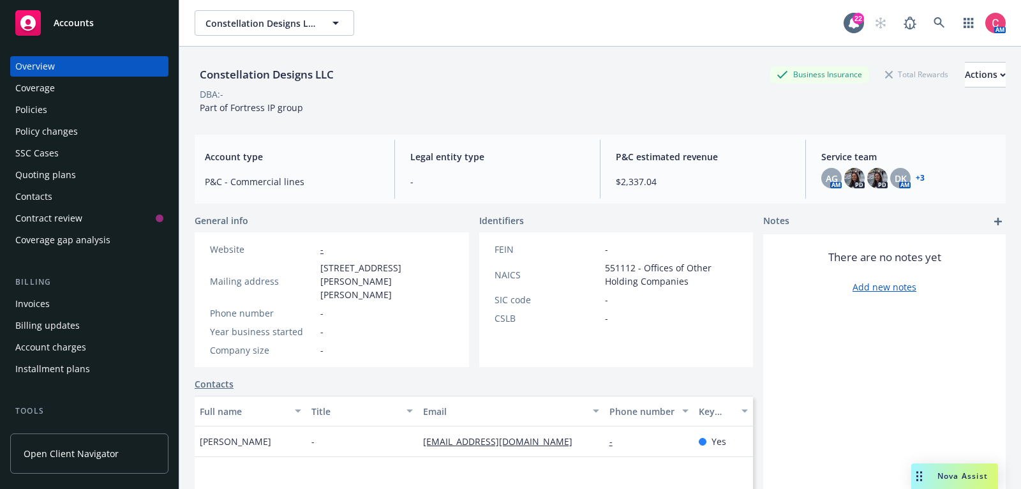
click at [949, 8] on div "Constellation Designs LLC Constellation Designs LLC 22 AM" at bounding box center [600, 23] width 842 height 46
click at [943, 21] on icon at bounding box center [938, 22] width 11 height 11
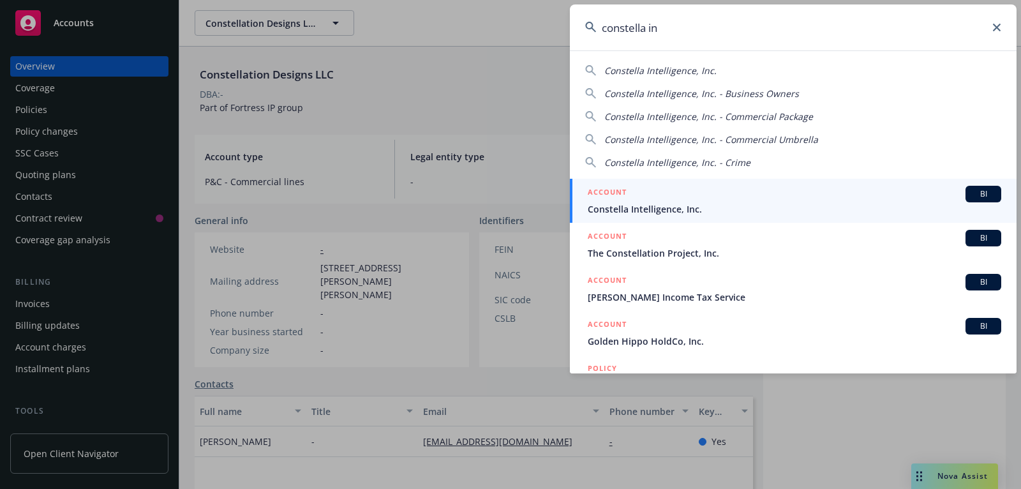
type input "constella in"
click at [866, 193] on div "ACCOUNT BI" at bounding box center [794, 194] width 413 height 17
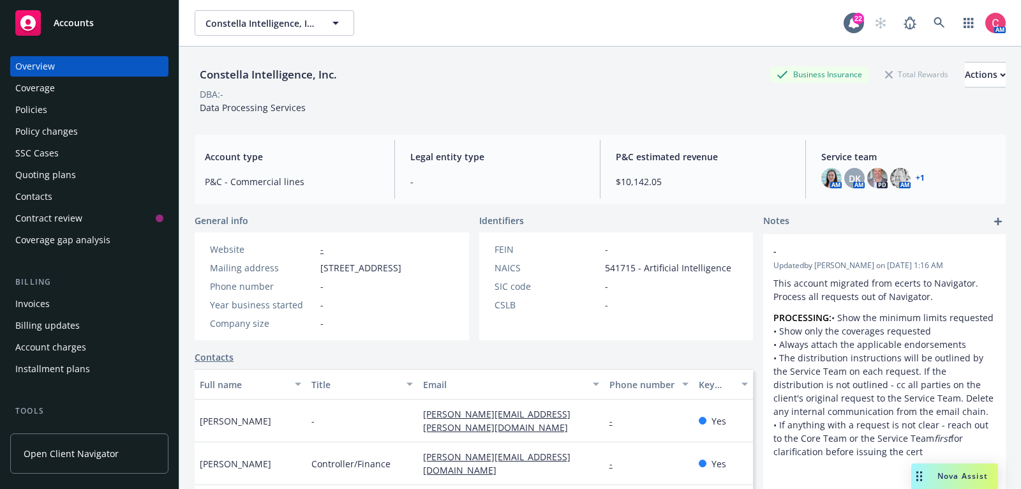
click at [131, 117] on div "Policies" at bounding box center [89, 110] width 148 height 20
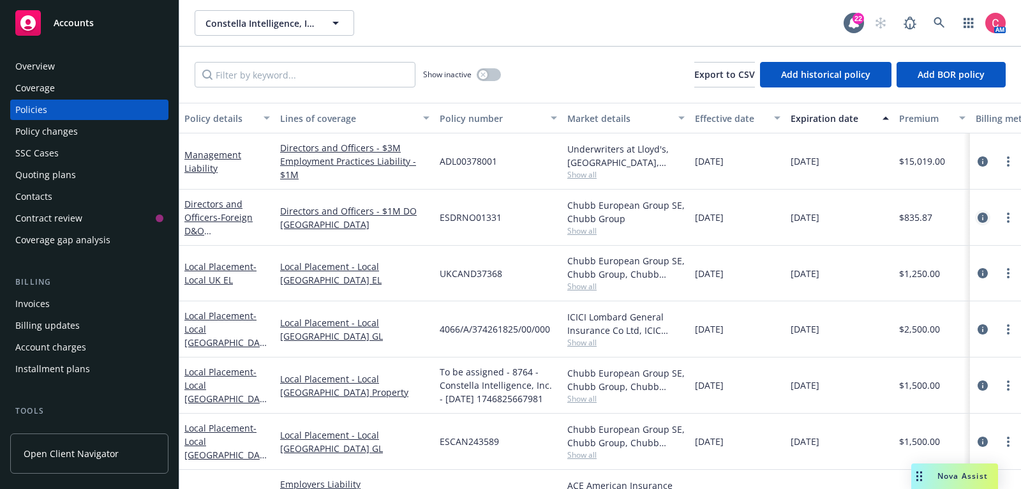
click at [983, 220] on icon "circleInformation" at bounding box center [983, 217] width 10 height 10
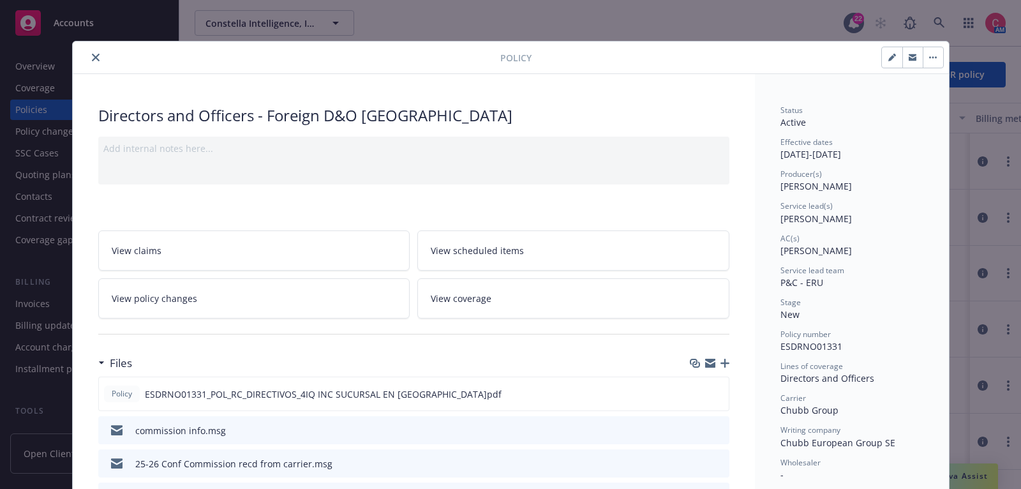
click at [94, 57] on icon "close" at bounding box center [96, 58] width 8 height 8
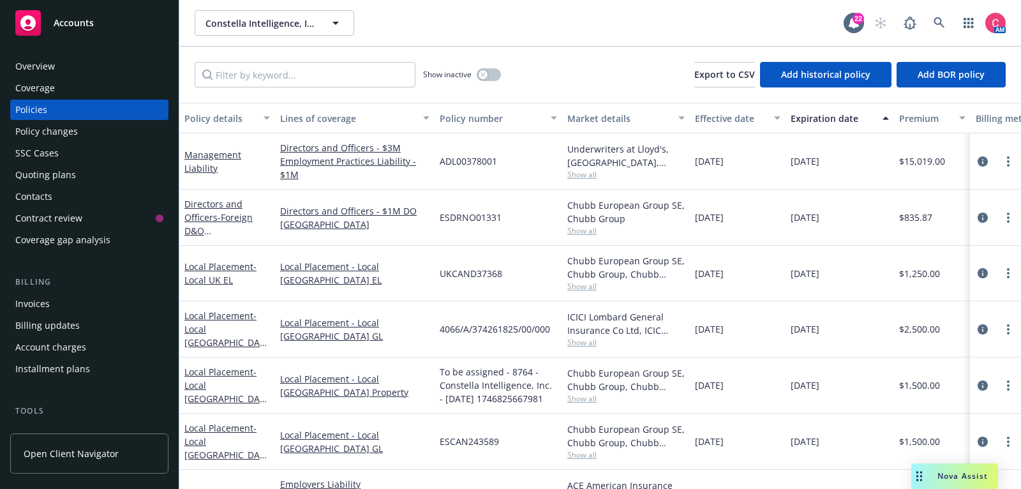
click at [131, 62] on div "Overview" at bounding box center [89, 66] width 148 height 20
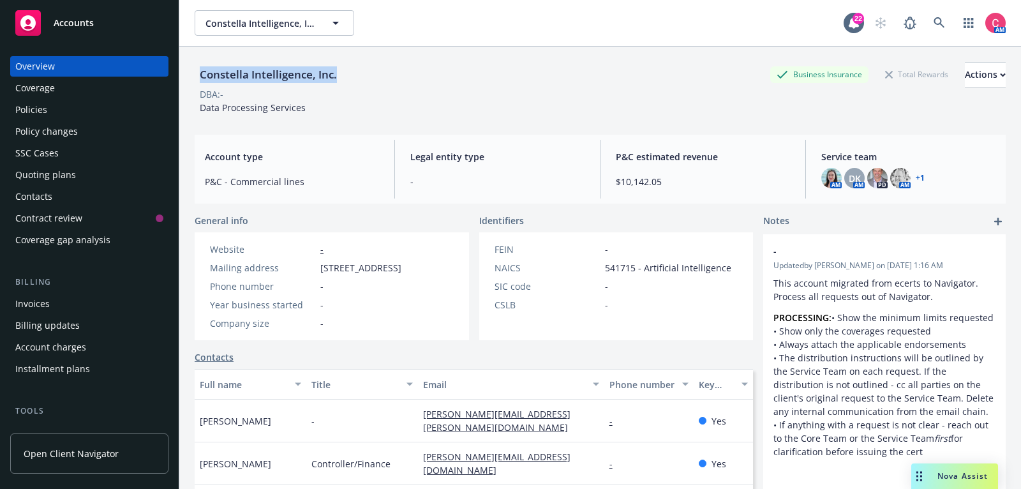
drag, startPoint x: 202, startPoint y: 71, endPoint x: 343, endPoint y: 67, distance: 141.7
click at [344, 67] on div "Constella Intelligence, Inc. Business Insurance Total Rewards Actions" at bounding box center [600, 75] width 811 height 26
copy div "Constella Intelligence, Inc."
click at [80, 110] on div "Policies" at bounding box center [89, 110] width 148 height 20
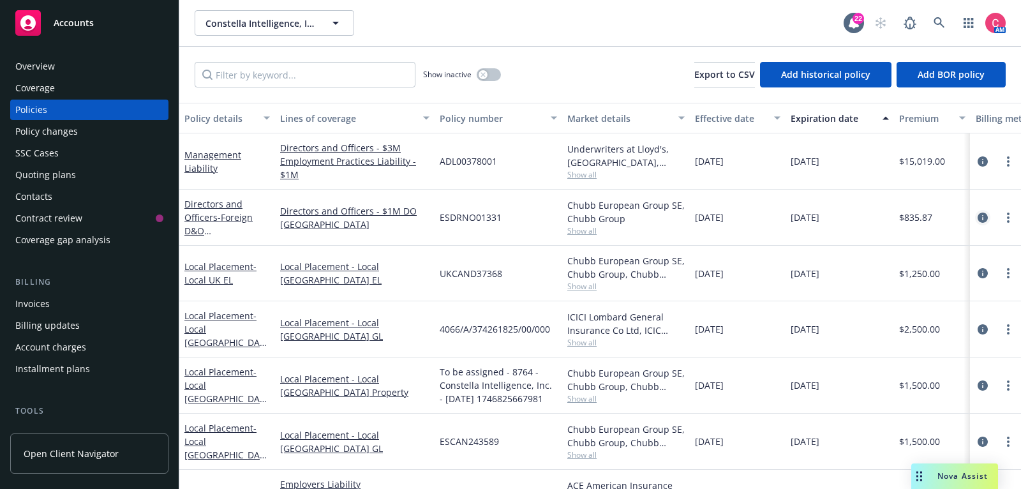
click at [985, 216] on icon "circleInformation" at bounding box center [983, 217] width 10 height 10
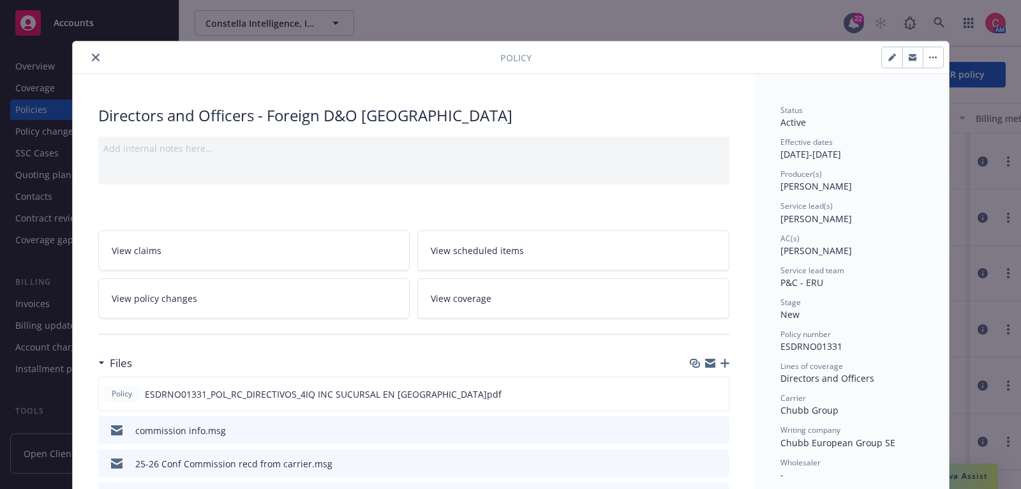
scroll to position [38, 0]
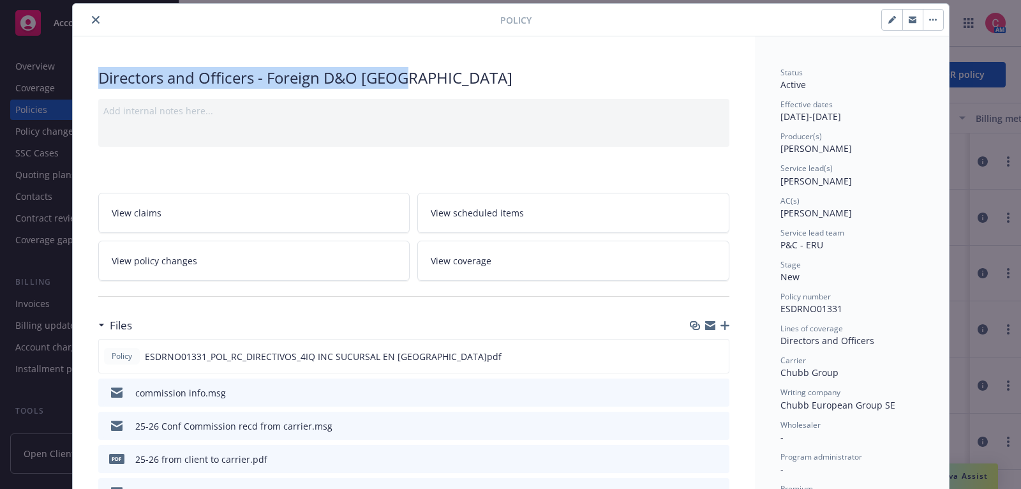
drag, startPoint x: 98, startPoint y: 71, endPoint x: 403, endPoint y: 77, distance: 304.4
click at [403, 78] on div "Directors and Officers - Foreign D&O Spain" at bounding box center [413, 78] width 631 height 22
copy div "Directors and Officers - Foreign D&O Spain"
click at [93, 24] on button "close" at bounding box center [95, 19] width 15 height 15
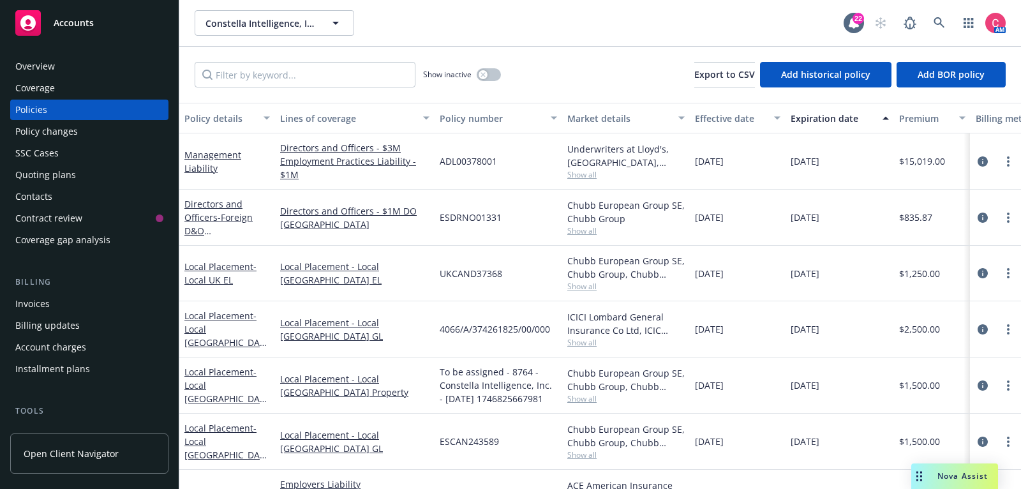
click at [76, 182] on div "Quoting plans" at bounding box center [89, 175] width 148 height 20
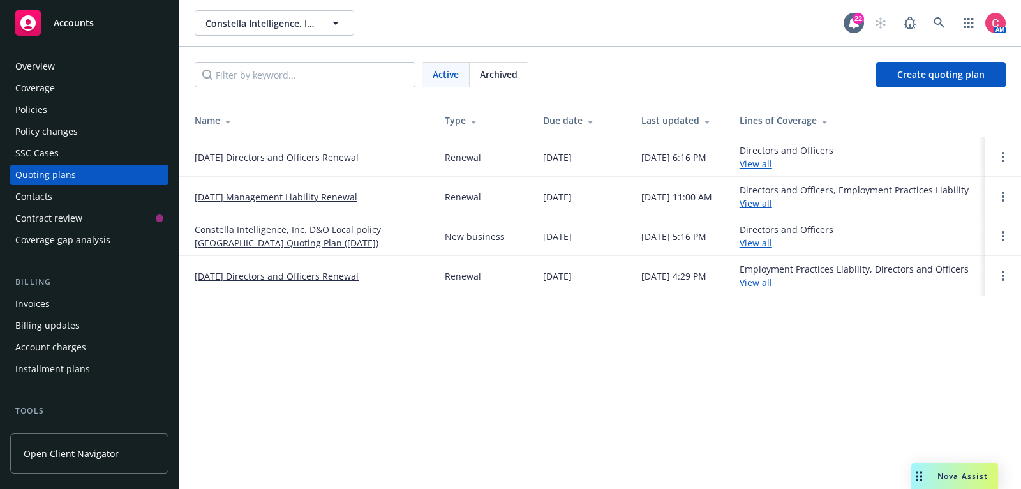
click at [260, 160] on link "[DATE] Directors and Officers Renewal" at bounding box center [277, 157] width 164 height 13
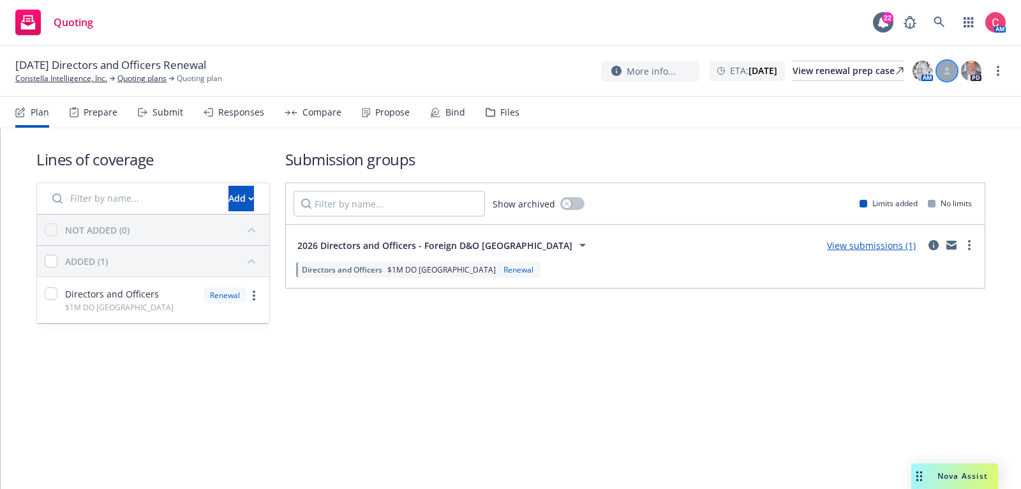
click at [946, 70] on icon at bounding box center [947, 69] width 4 height 4
click at [912, 150] on select "Select a customer service associate... [PERSON_NAME] [PERSON_NAME]" at bounding box center [844, 150] width 203 height 26
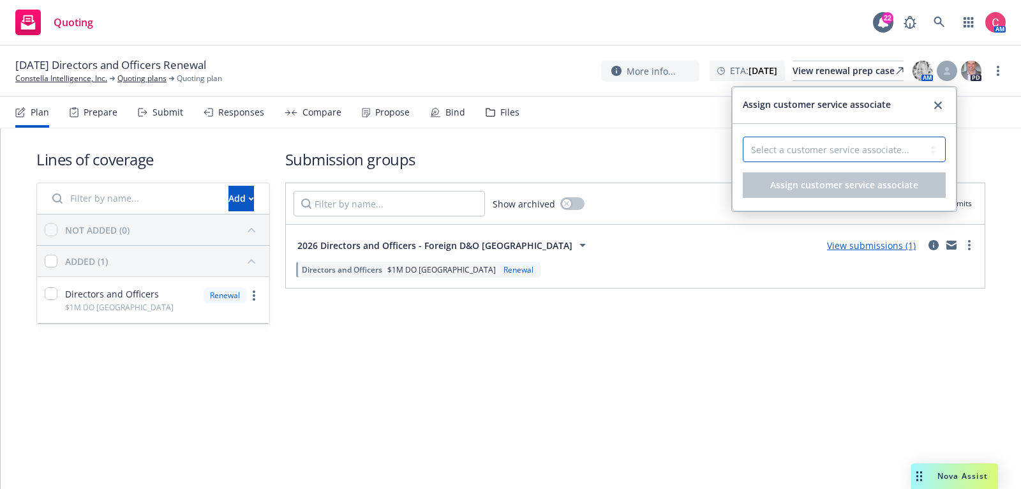
select select "f6eb31a2-04da-465a-ad32-2c3b91d05d58"
click at [743, 137] on select "Select a customer service associate... [PERSON_NAME] [PERSON_NAME]" at bounding box center [844, 150] width 203 height 26
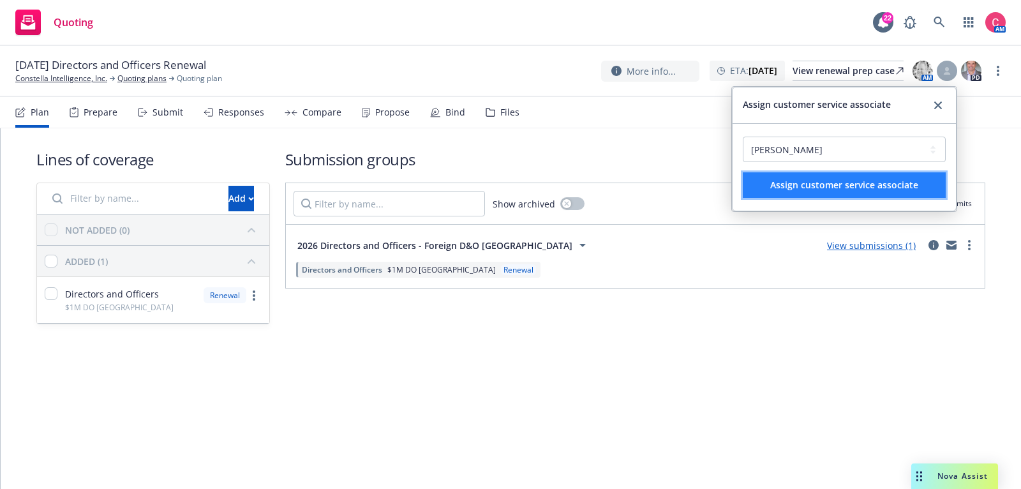
click at [902, 172] on button "Assign customer service associate" at bounding box center [844, 185] width 203 height 26
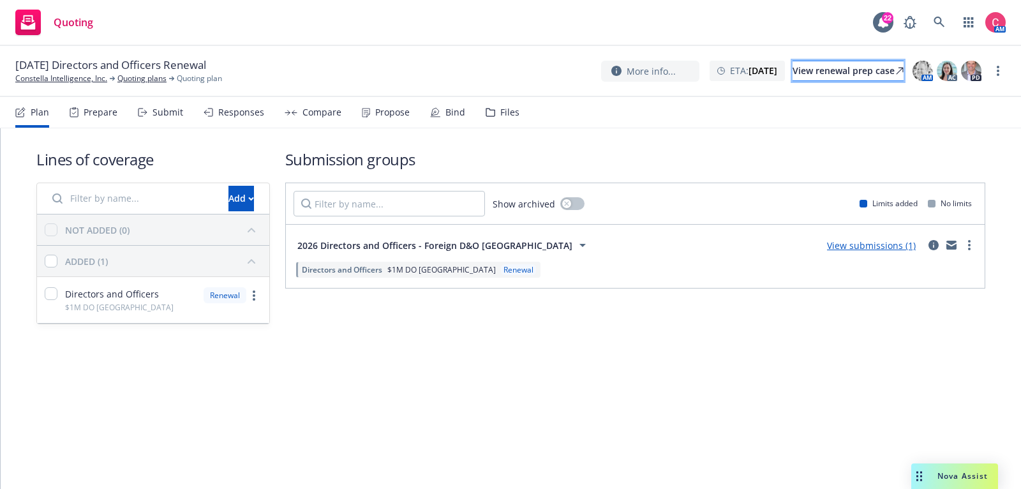
click at [891, 77] on link "View renewal prep case" at bounding box center [847, 71] width 111 height 20
